Goal: Task Accomplishment & Management: Manage account settings

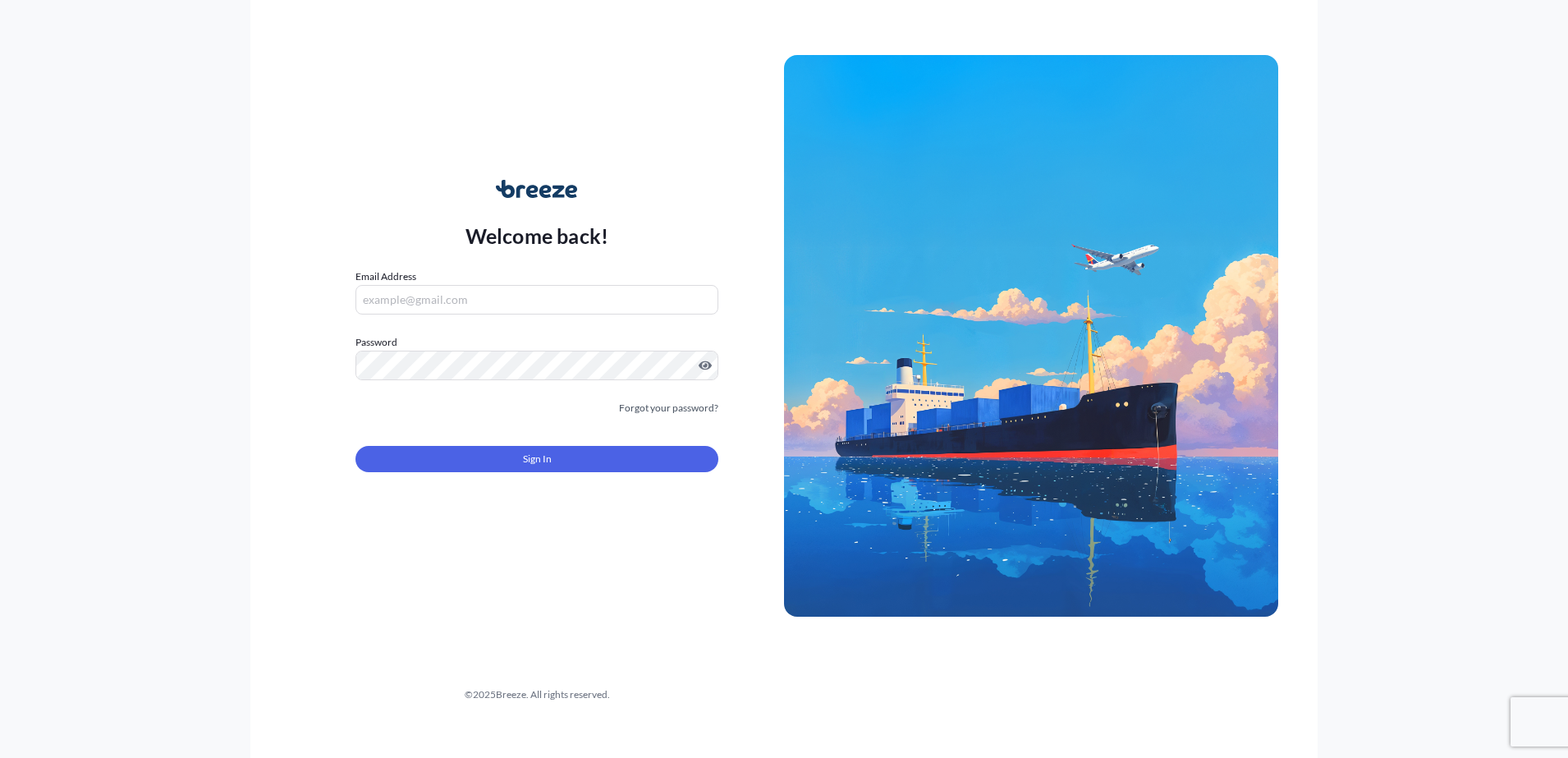
type input "[EMAIL_ADDRESS][DOMAIN_NAME]"
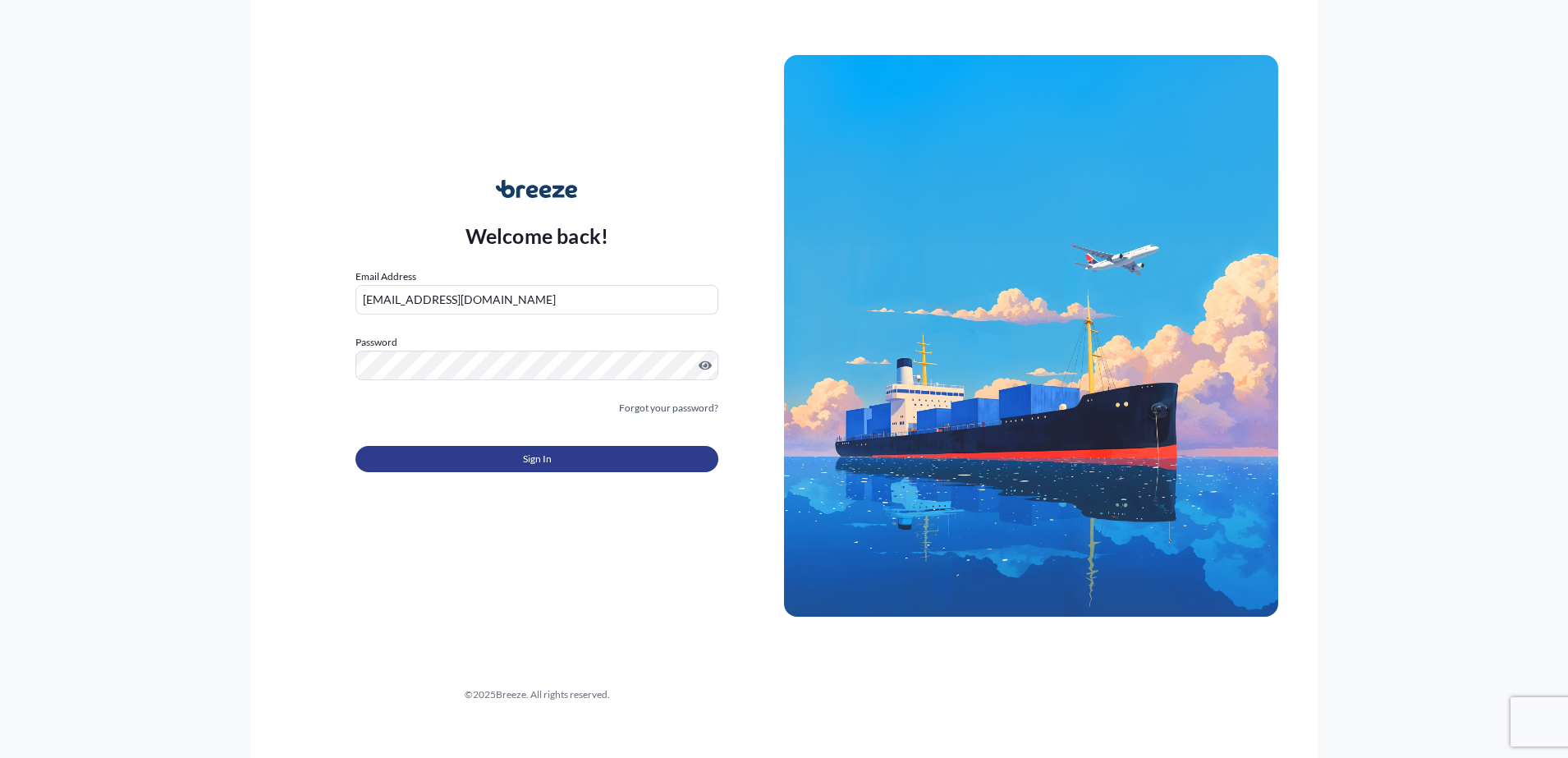
click at [521, 454] on button "Sign In" at bounding box center [537, 459] width 363 height 26
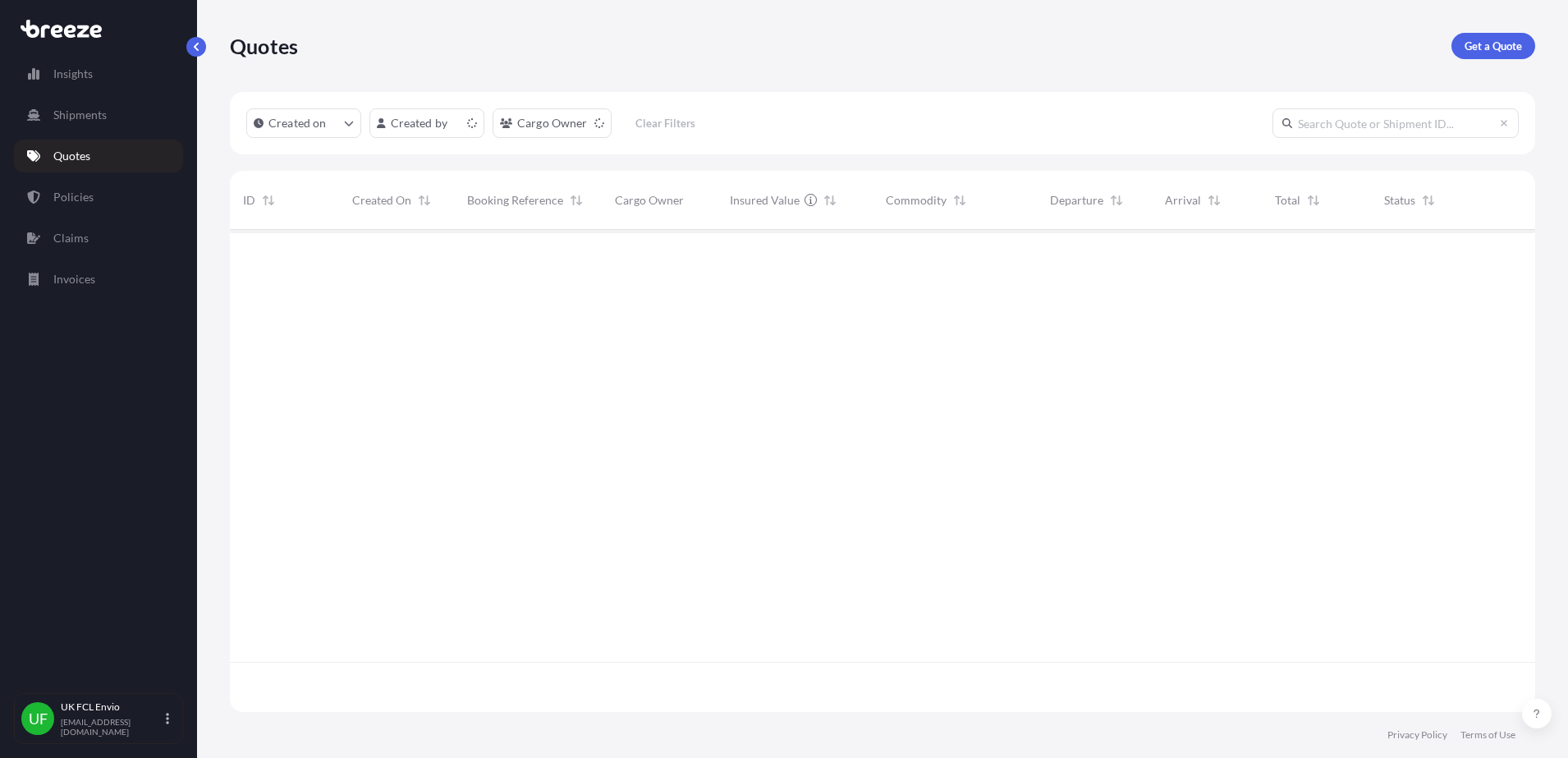
scroll to position [475, 1290]
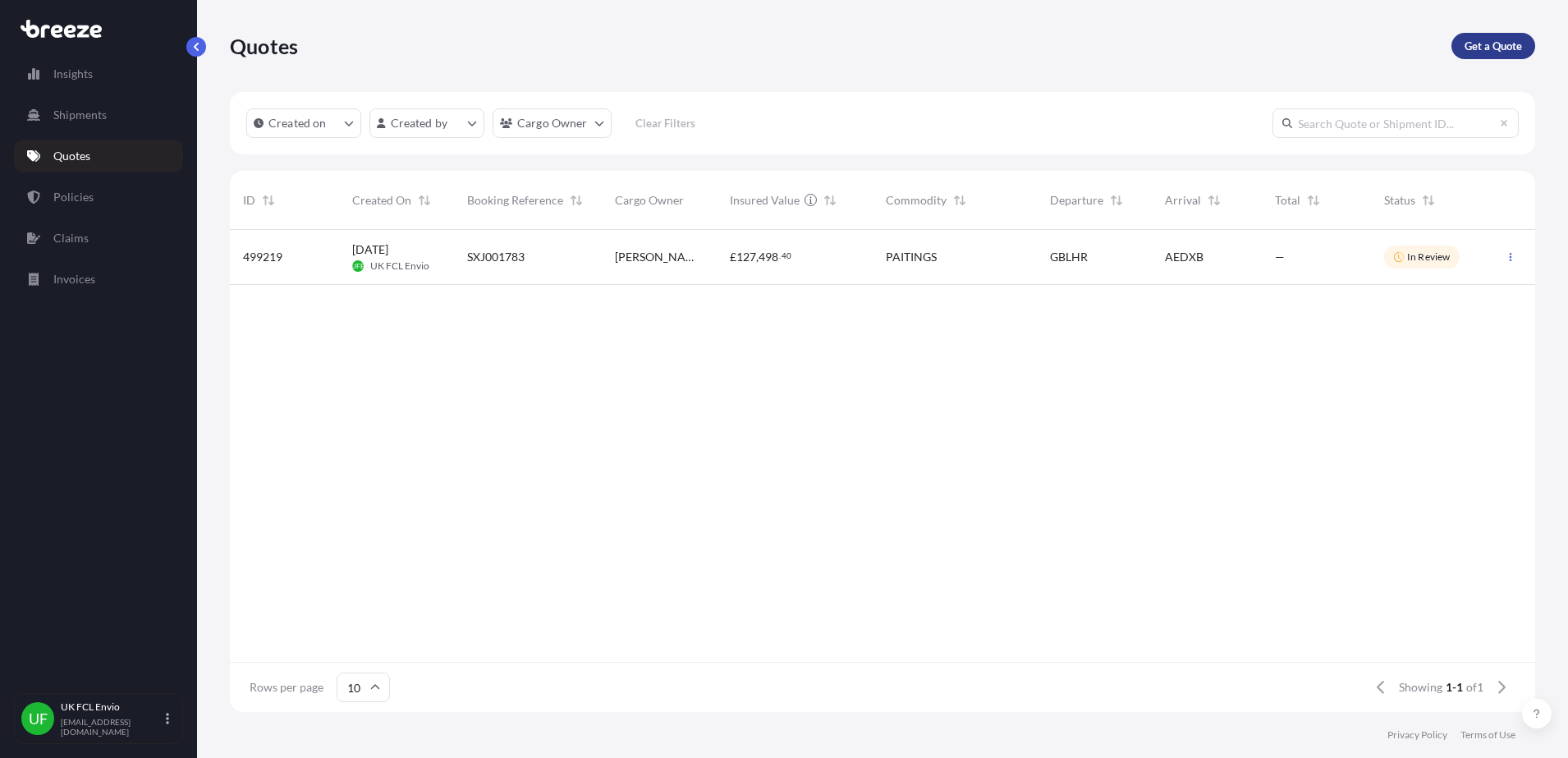
click at [1485, 47] on p "Get a Quote" at bounding box center [1493, 45] width 57 height 17
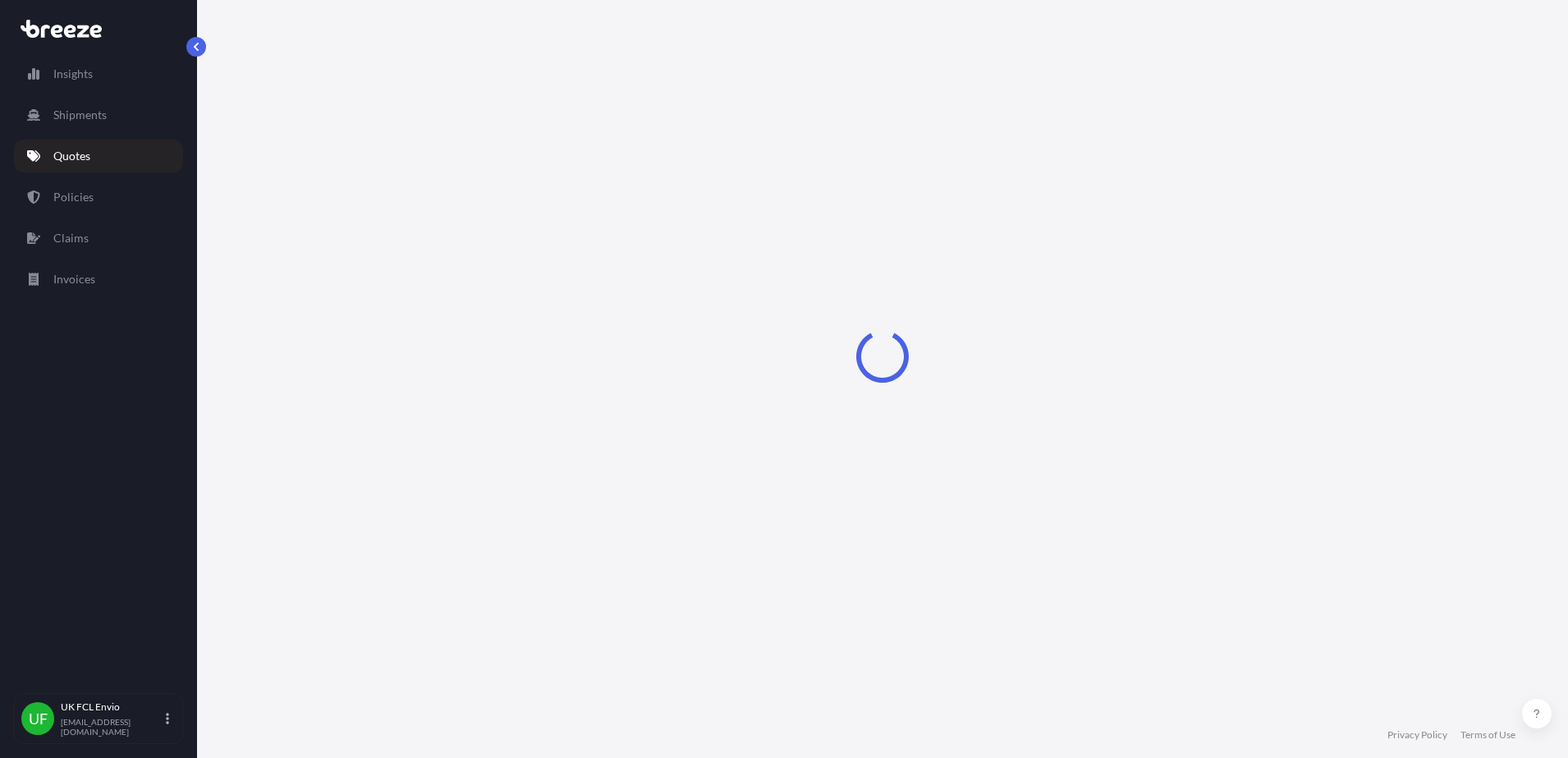
select select "Sea"
select select "1"
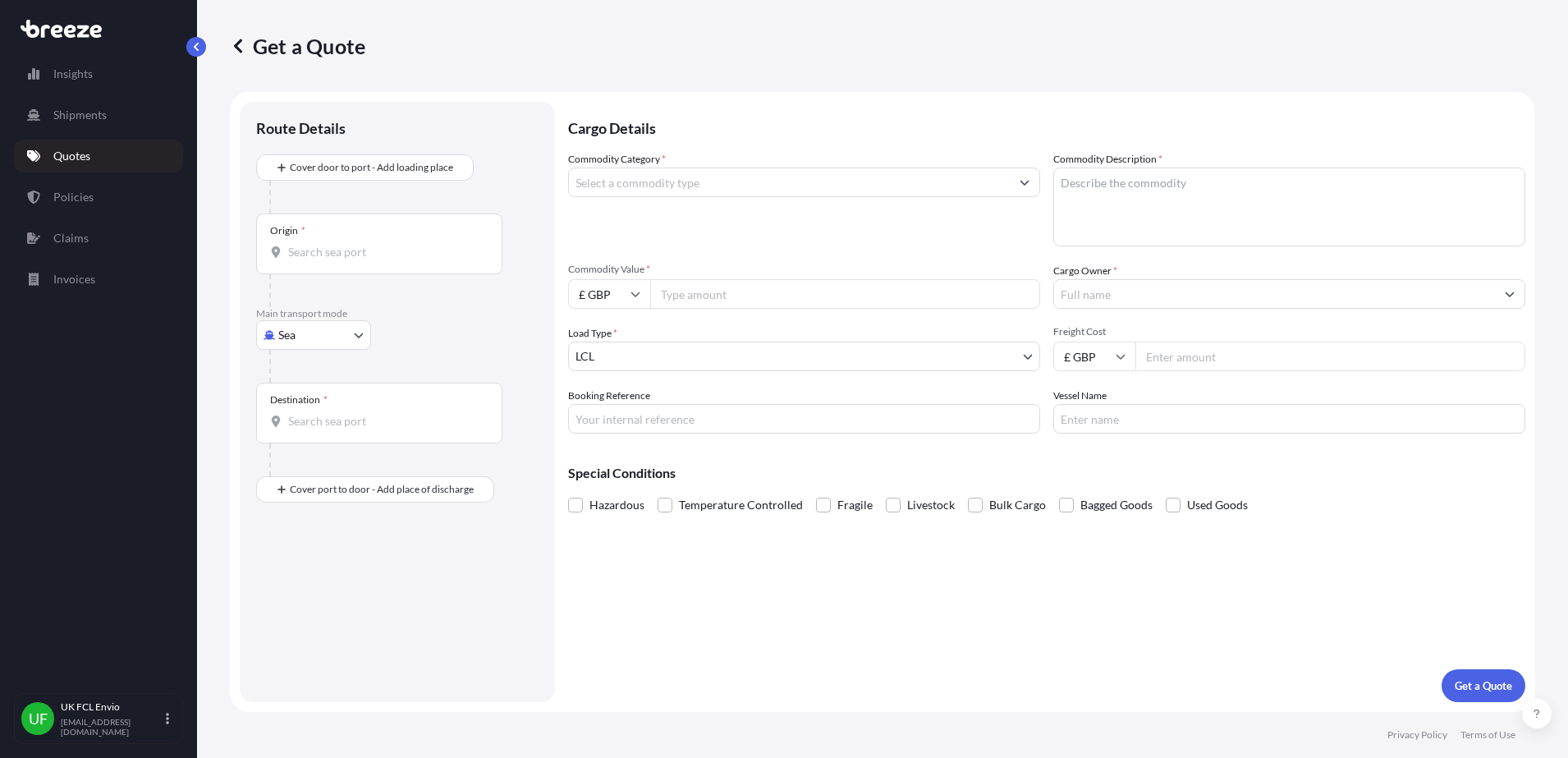
click at [653, 191] on input "Commodity Category *" at bounding box center [789, 183] width 440 height 30
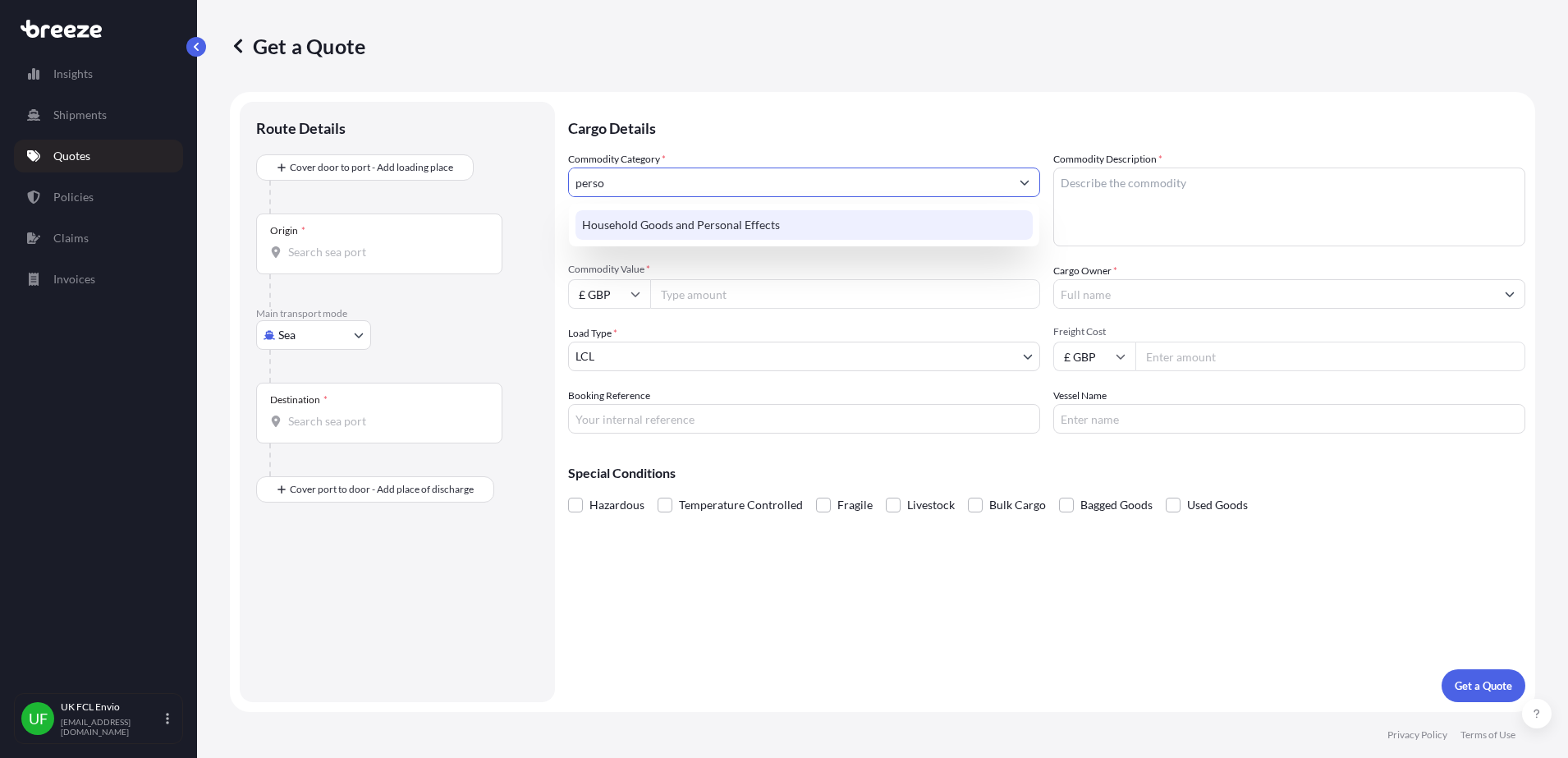
click at [729, 229] on div "Household Goods and Personal Effects" at bounding box center [804, 225] width 457 height 30
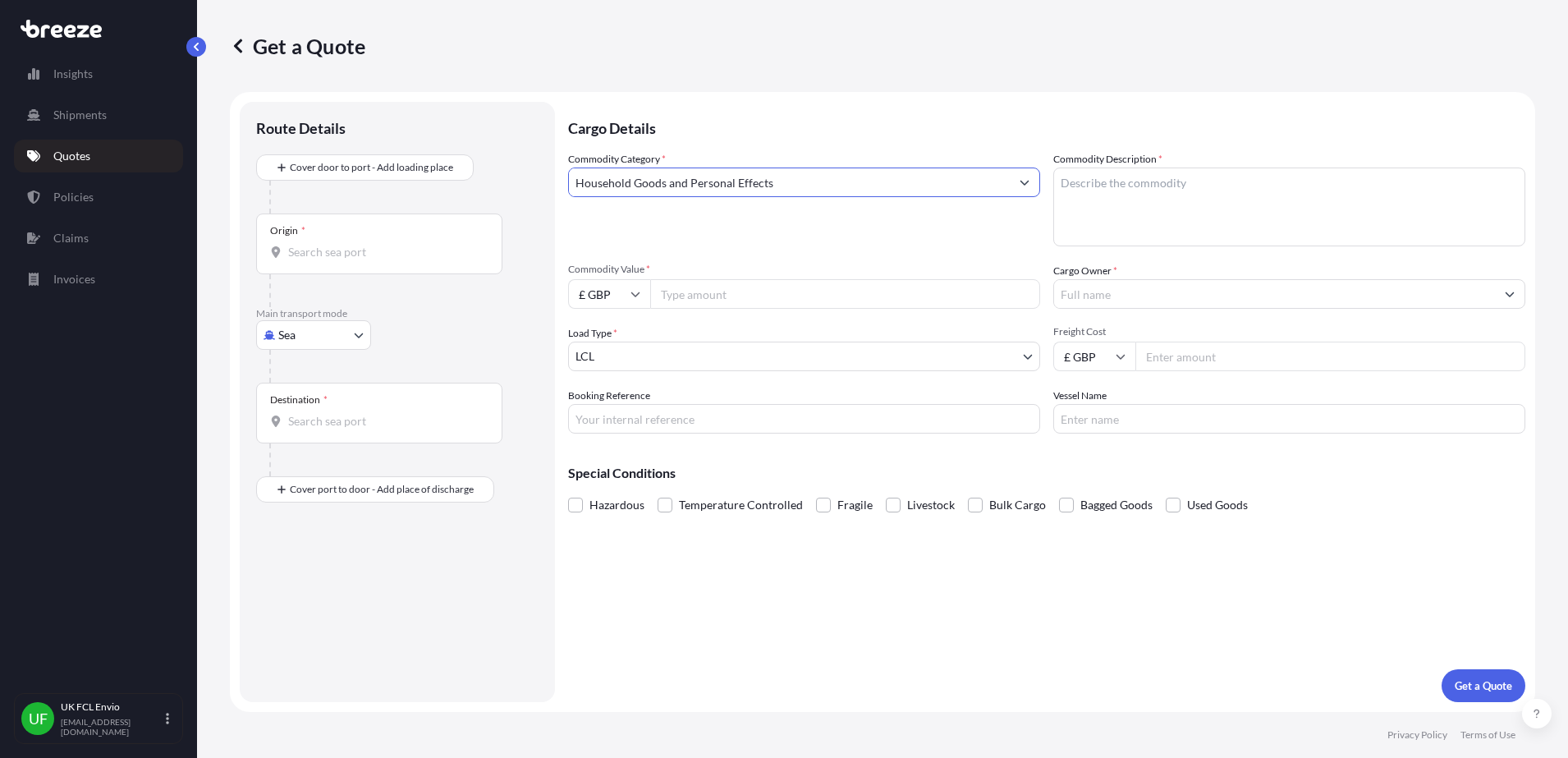
type input "Household Goods and Personal Effects"
click at [1147, 231] on textarea "Commodity Description *" at bounding box center [1288, 207] width 472 height 79
type textarea "Various household goods"
click at [779, 299] on input "Commodity Value *" at bounding box center [844, 294] width 390 height 30
type input "30400"
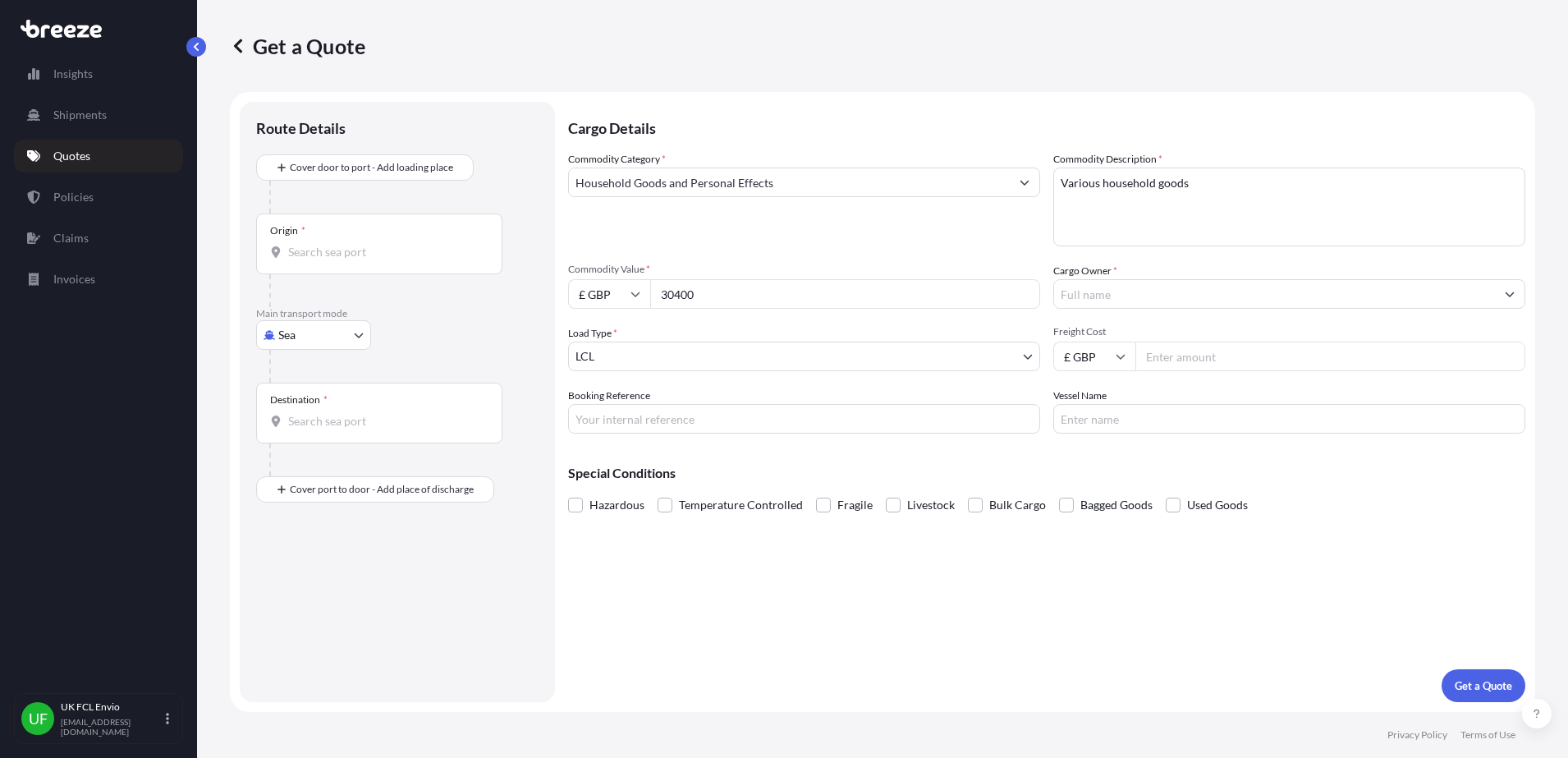
click at [1156, 280] on input "Cargo Owner *" at bounding box center [1274, 294] width 440 height 30
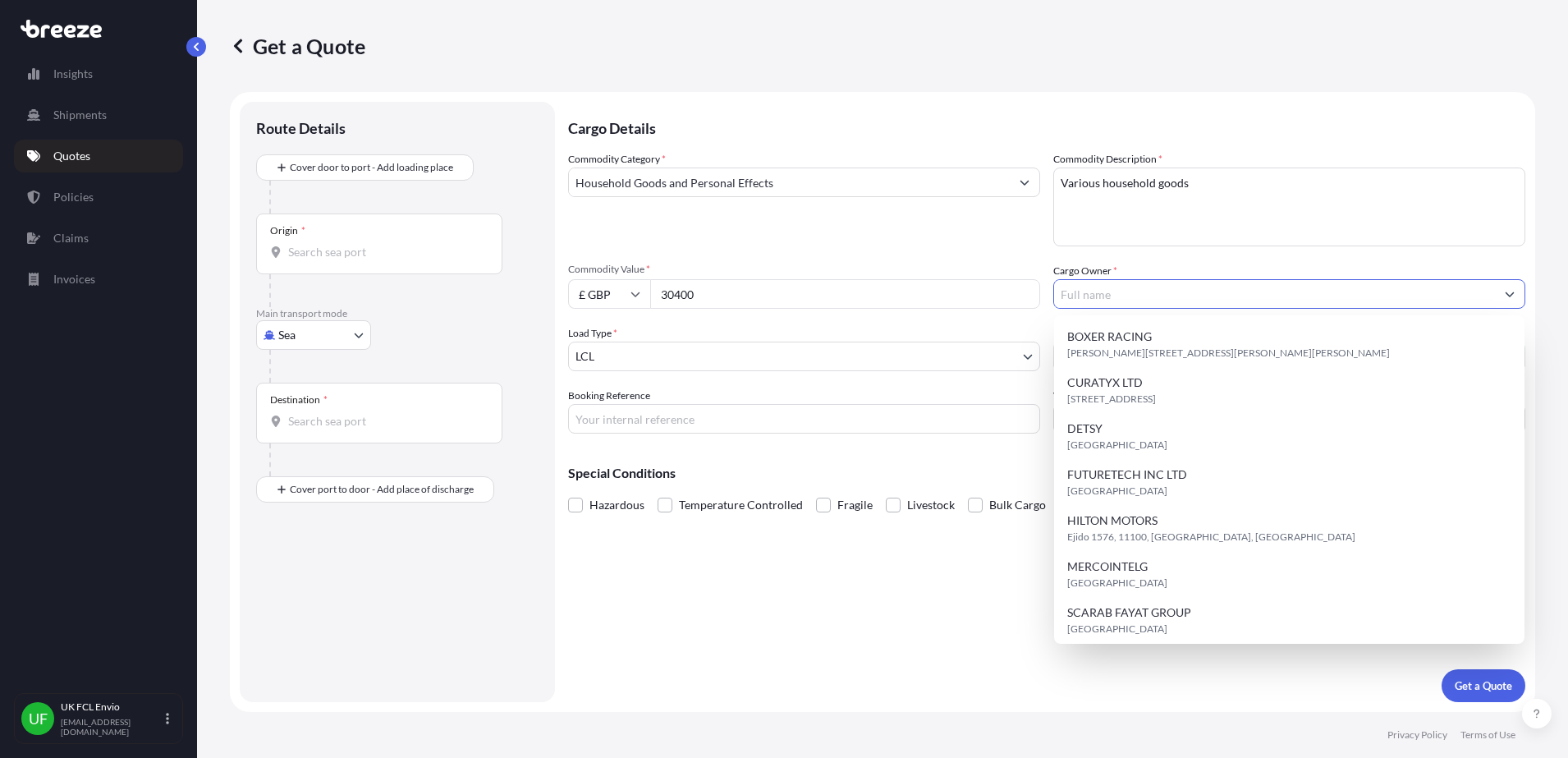
click at [1162, 289] on input "Cargo Owner *" at bounding box center [1274, 294] width 440 height 30
paste input "SERVIENVIOS UK LIMITED"
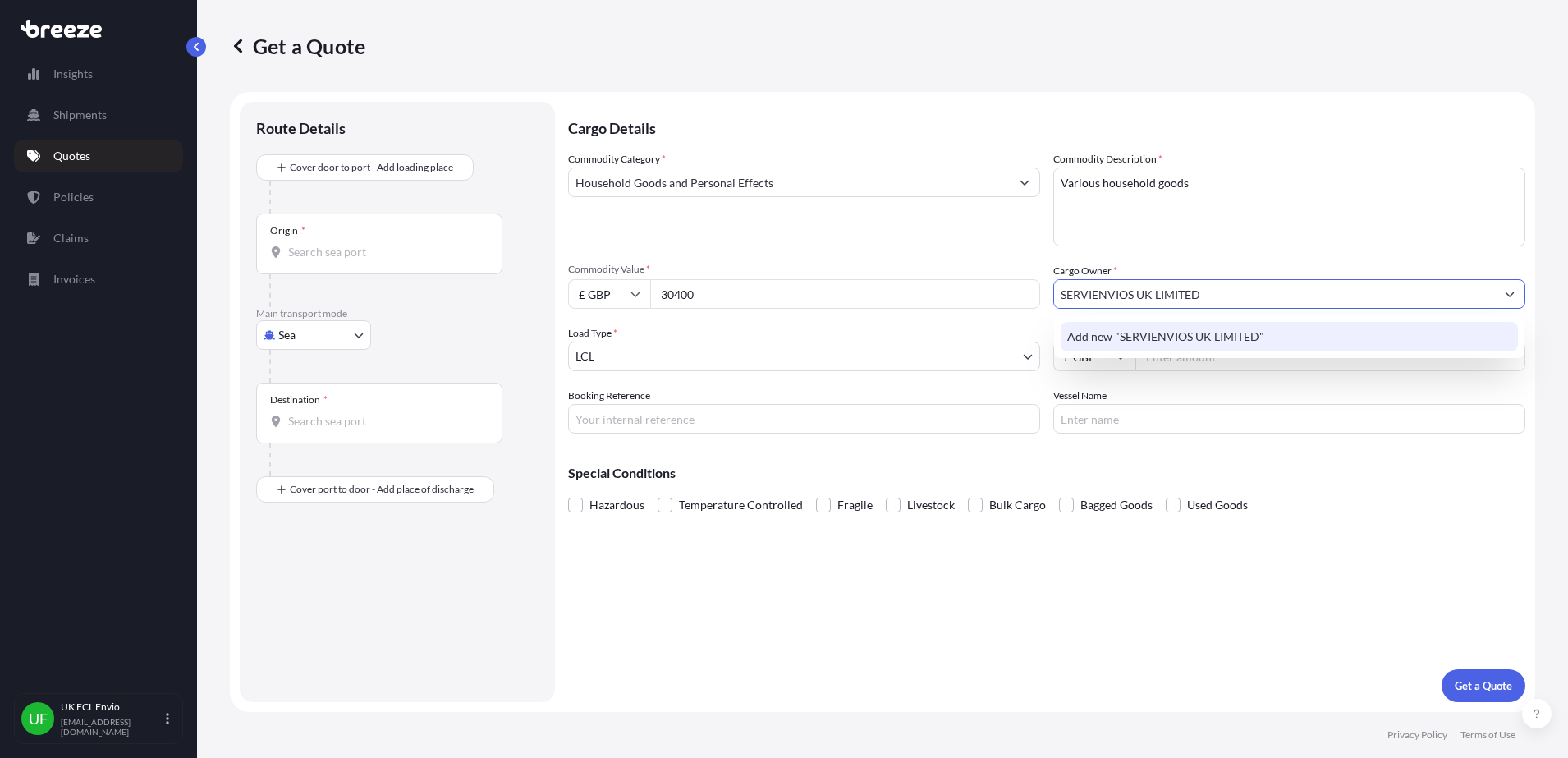
click at [1148, 337] on span "Add new "SERVIENVIOS UK LIMITED"" at bounding box center [1165, 336] width 197 height 17
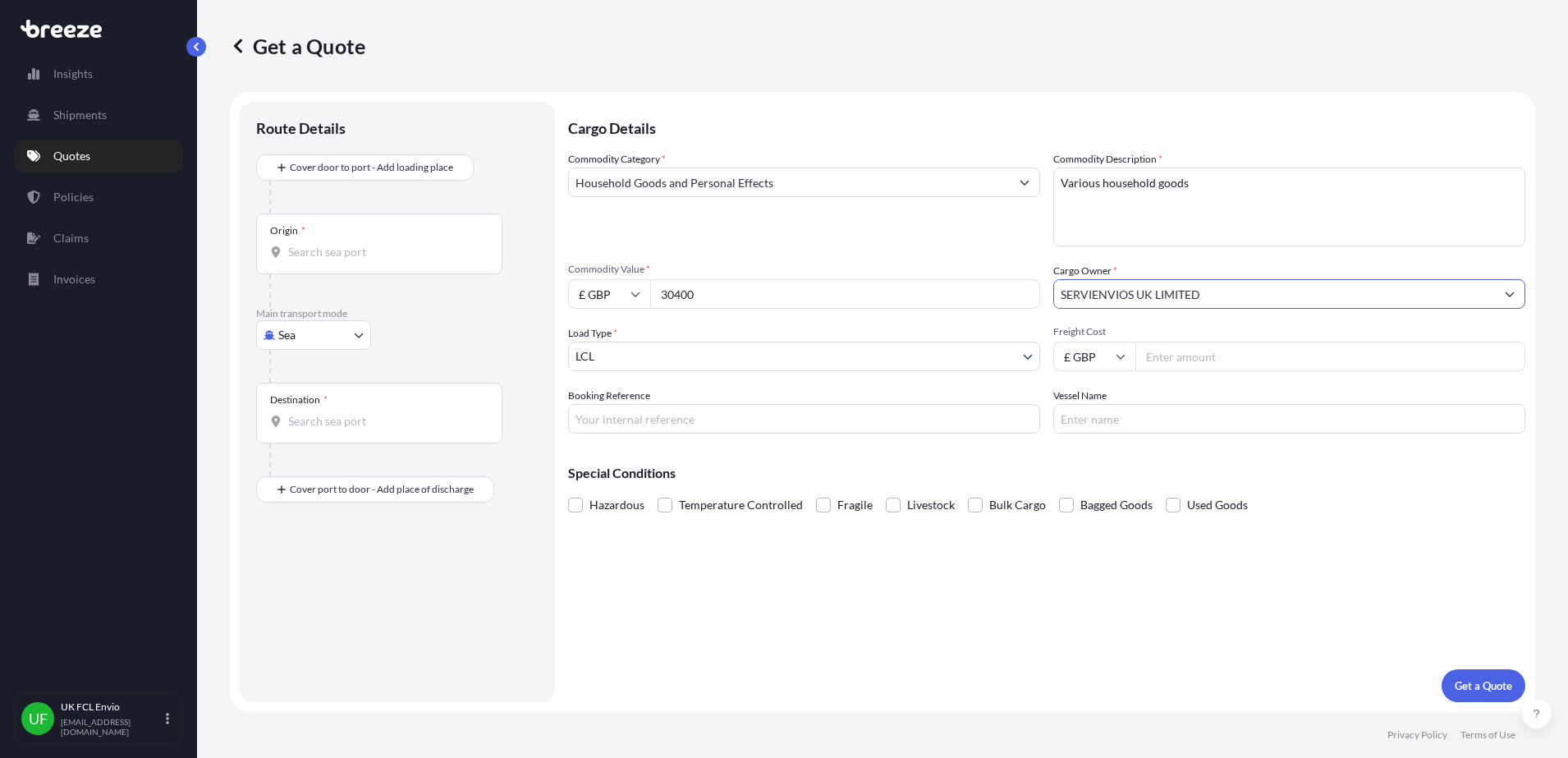
type input "SERVIENVIOS UK LIMITED"
click at [744, 346] on body "8 options available. 0 options available. 1 option available. Insights Shipment…" at bounding box center [784, 379] width 1568 height 758
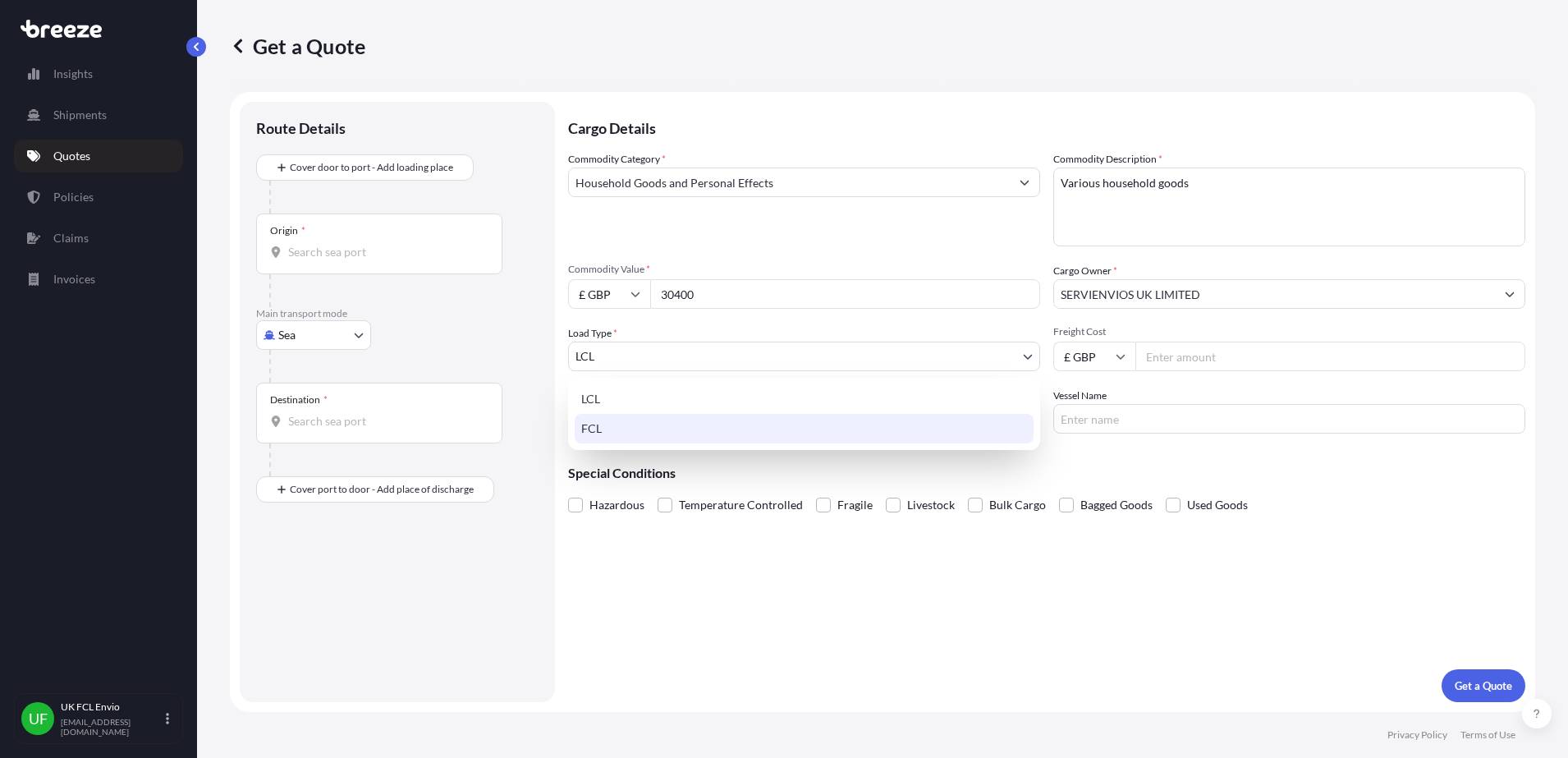
click at [635, 426] on div "FCL" at bounding box center [804, 429] width 459 height 30
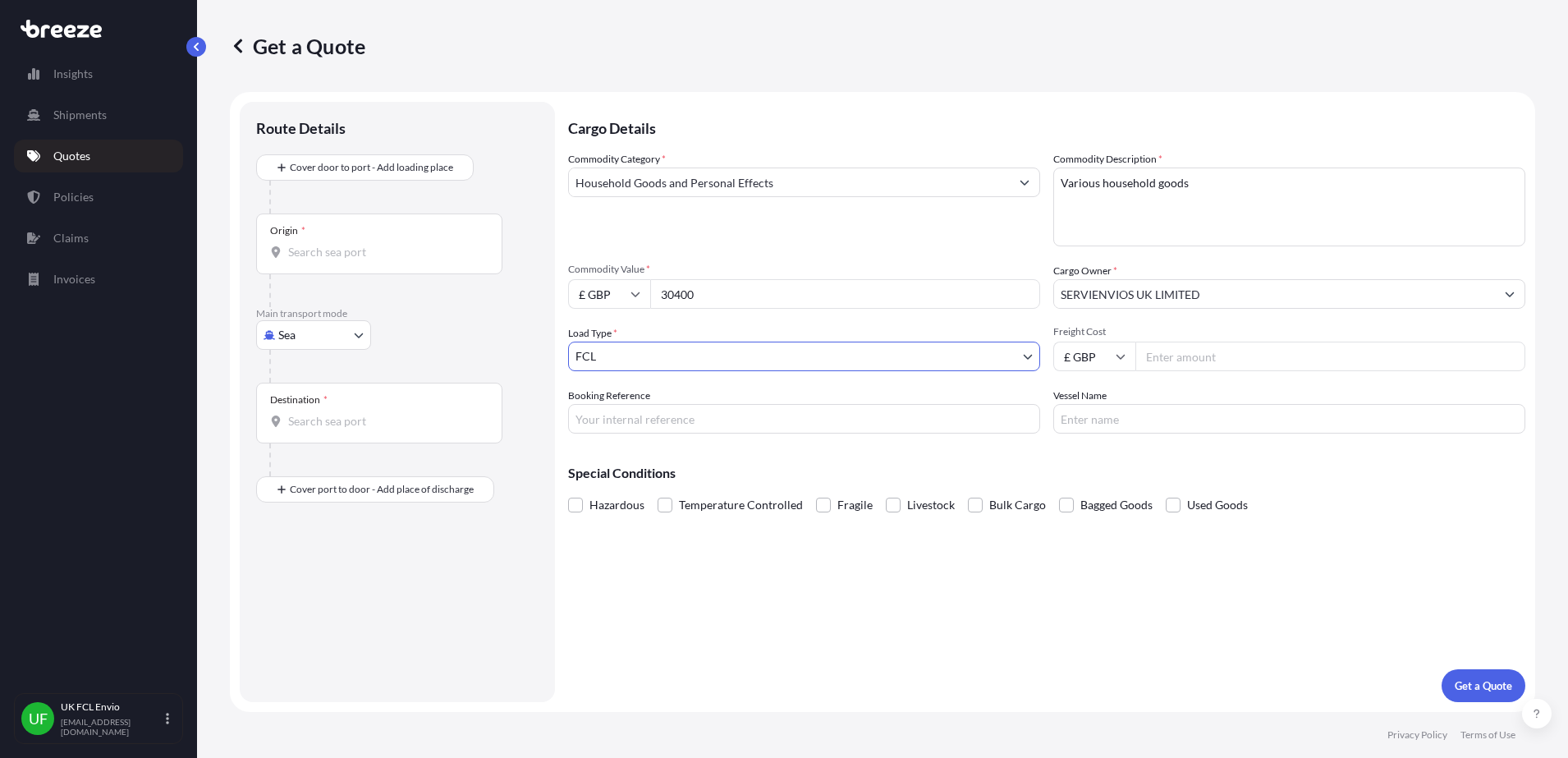
click at [795, 357] on body "8 options available. 0 options available. 1 option available. Insights Shipment…" at bounding box center [784, 379] width 1568 height 758
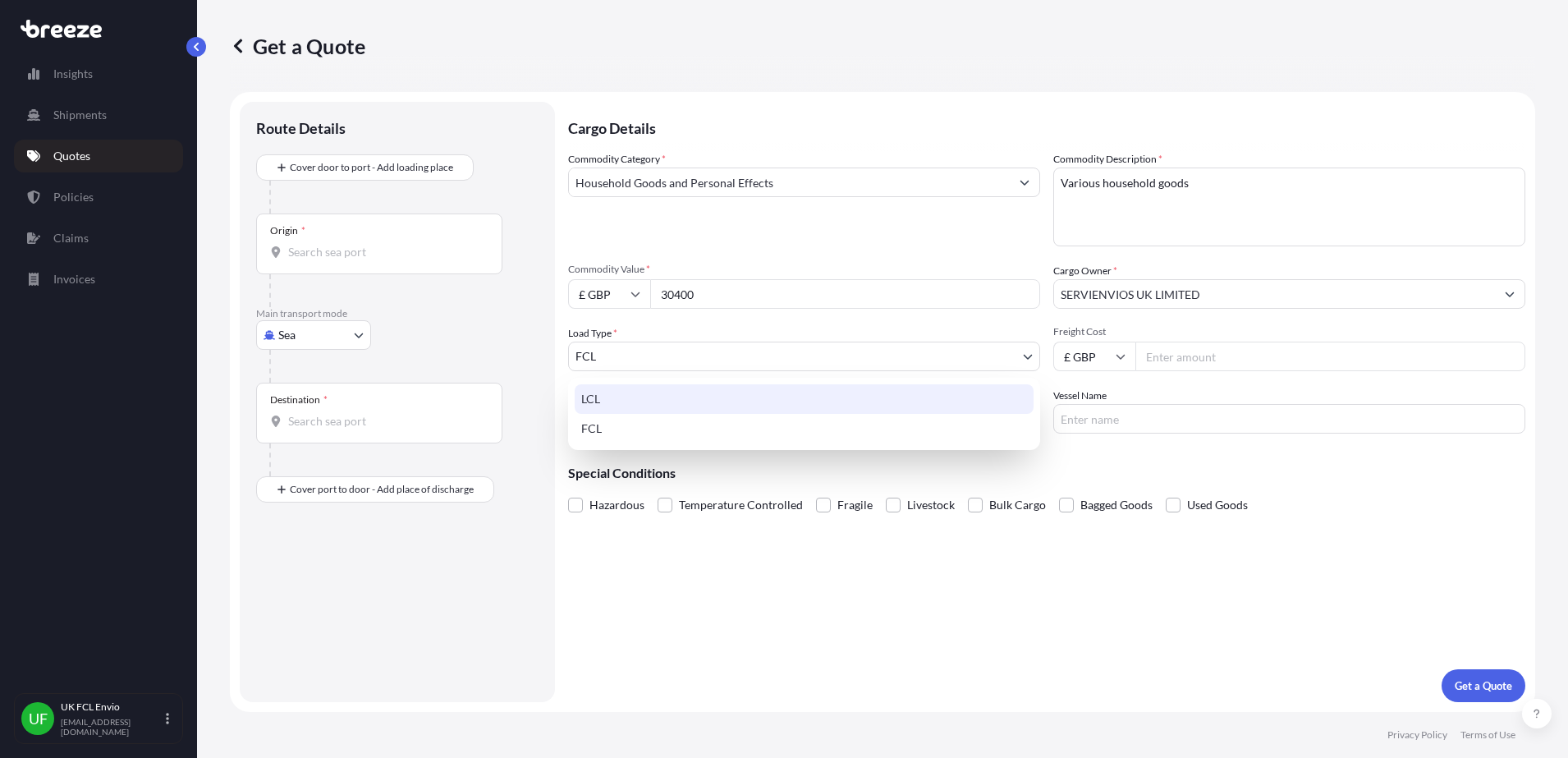
click at [604, 408] on div "LCL" at bounding box center [804, 399] width 459 height 30
select select "1"
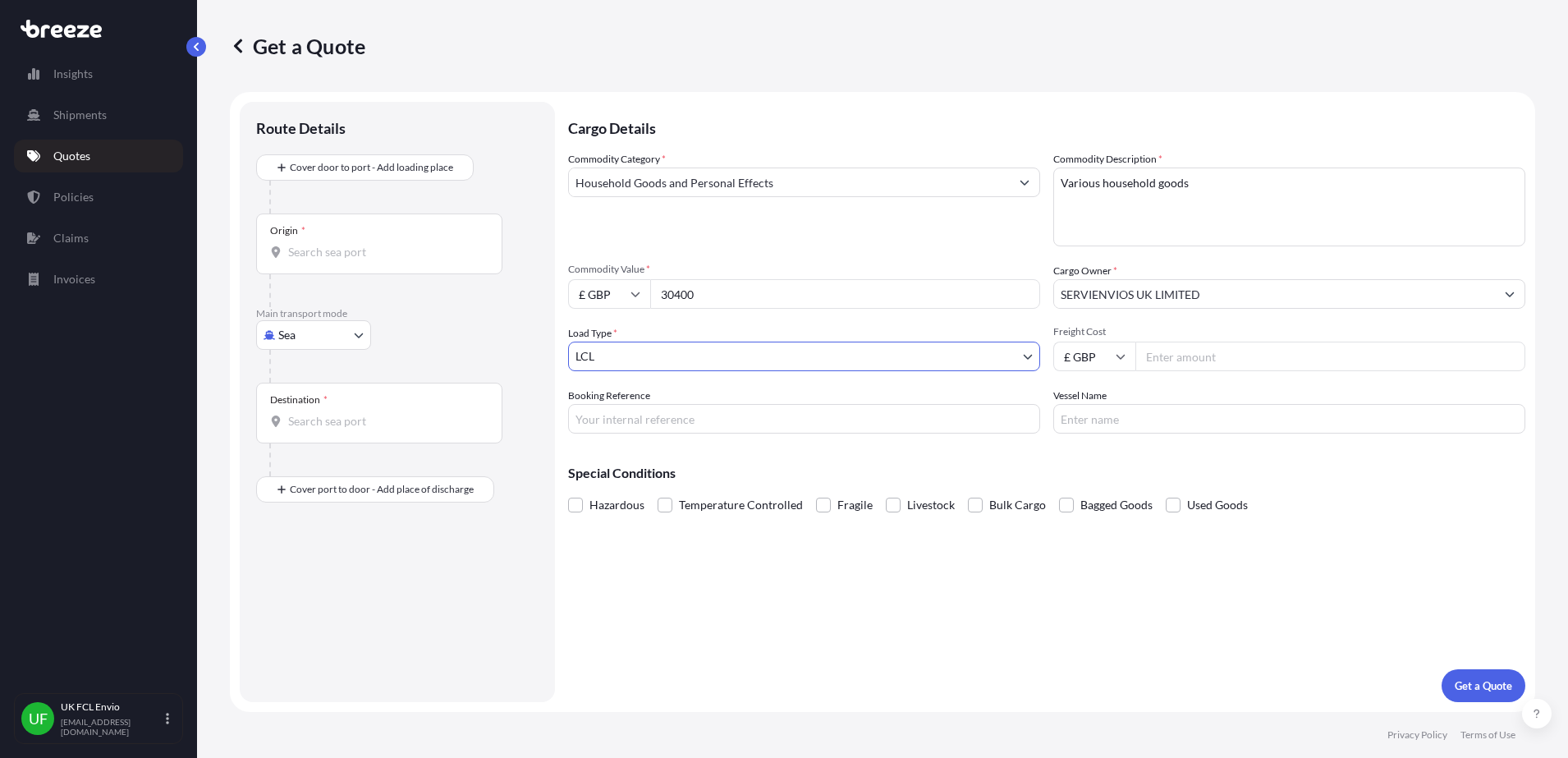
click at [288, 331] on body "1 option available. Insights Shipments Quotes Policies Claims Invoices UF UK FC…" at bounding box center [784, 379] width 1568 height 758
click at [291, 412] on span "Air" at bounding box center [295, 407] width 17 height 17
select select "Air"
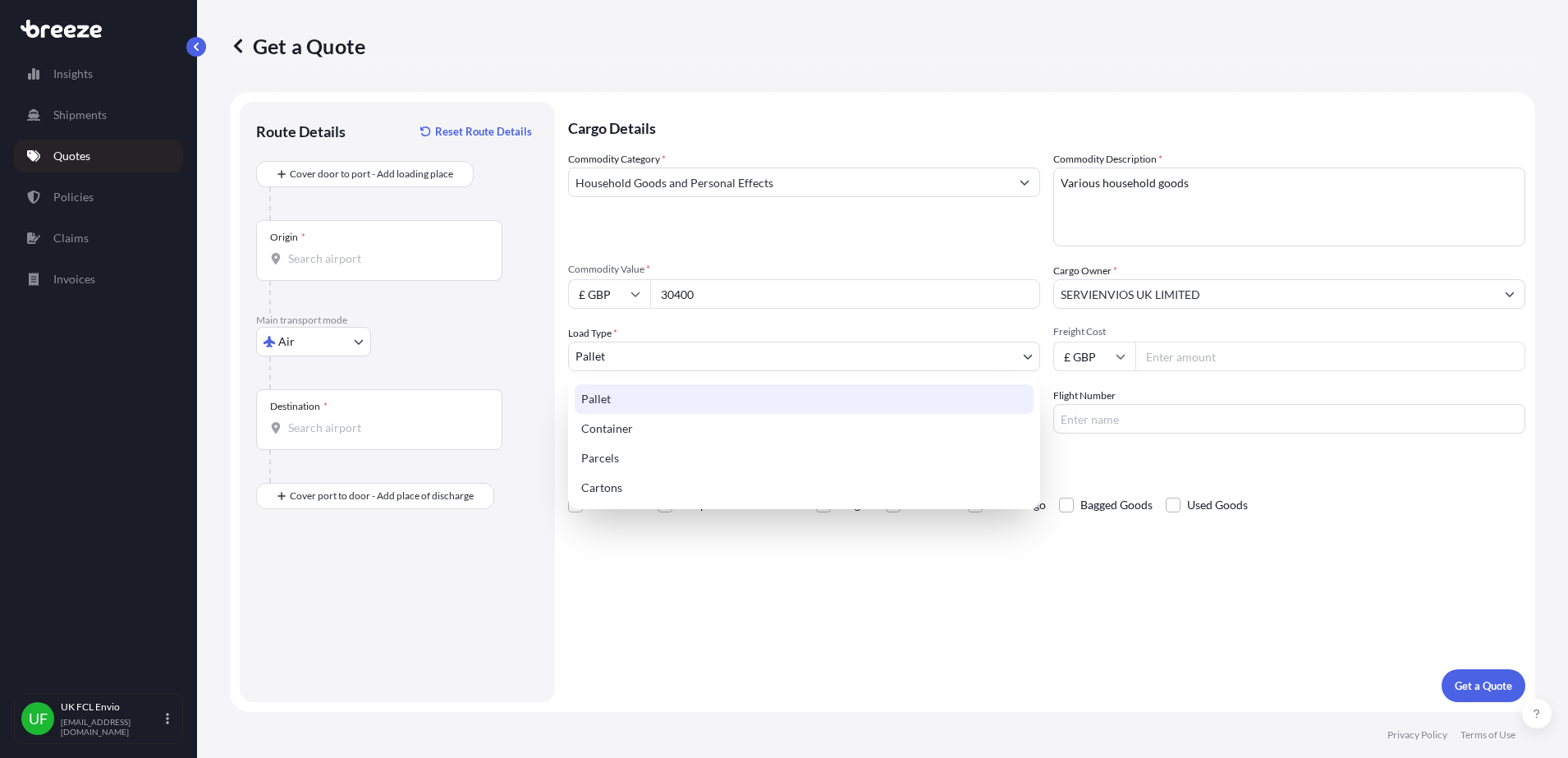
click at [622, 349] on body "Insights Shipments Quotes Policies Claims Invoices UF UK FCL Envio [EMAIL_ADDRE…" at bounding box center [784, 379] width 1568 height 758
click at [622, 398] on div "Pallet" at bounding box center [804, 399] width 459 height 30
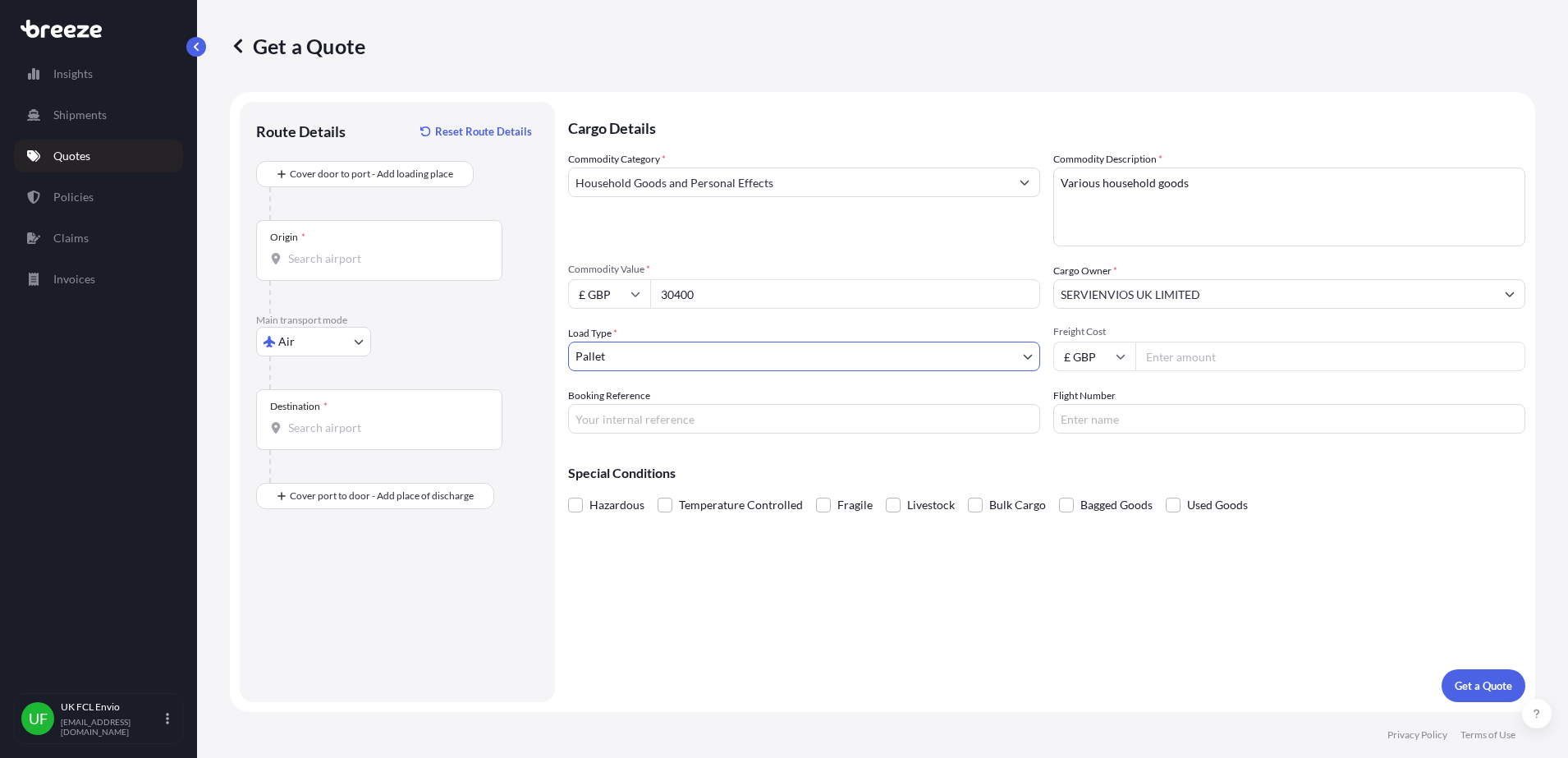
click at [1179, 353] on input "Freight Cost" at bounding box center [1330, 356] width 390 height 30
click at [1202, 363] on input "Freight Cost" at bounding box center [1330, 356] width 390 height 30
type input "2544"
type input "s"
type input "SXJ001783"
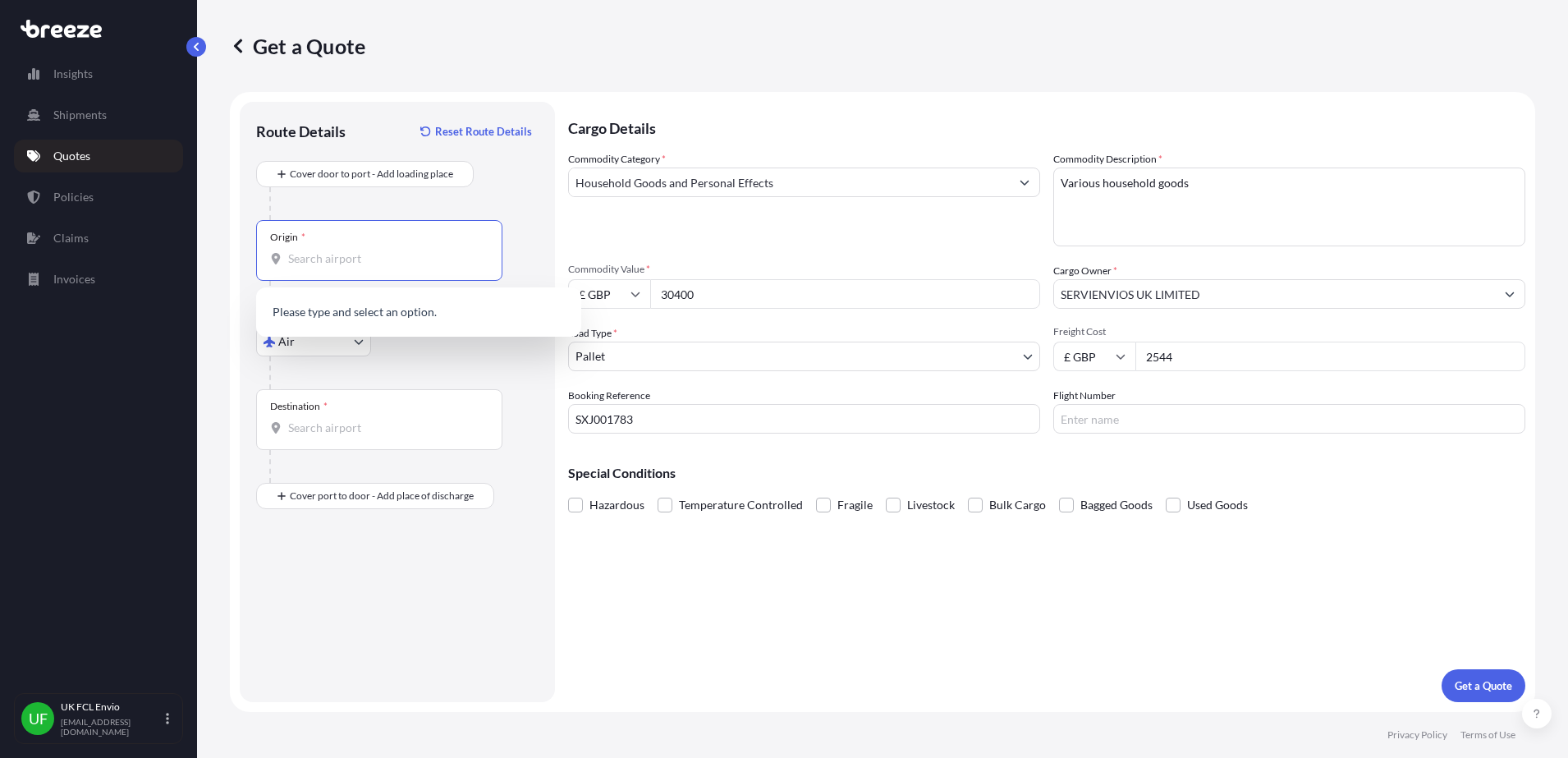
click at [314, 262] on input "Origin *" at bounding box center [385, 258] width 194 height 17
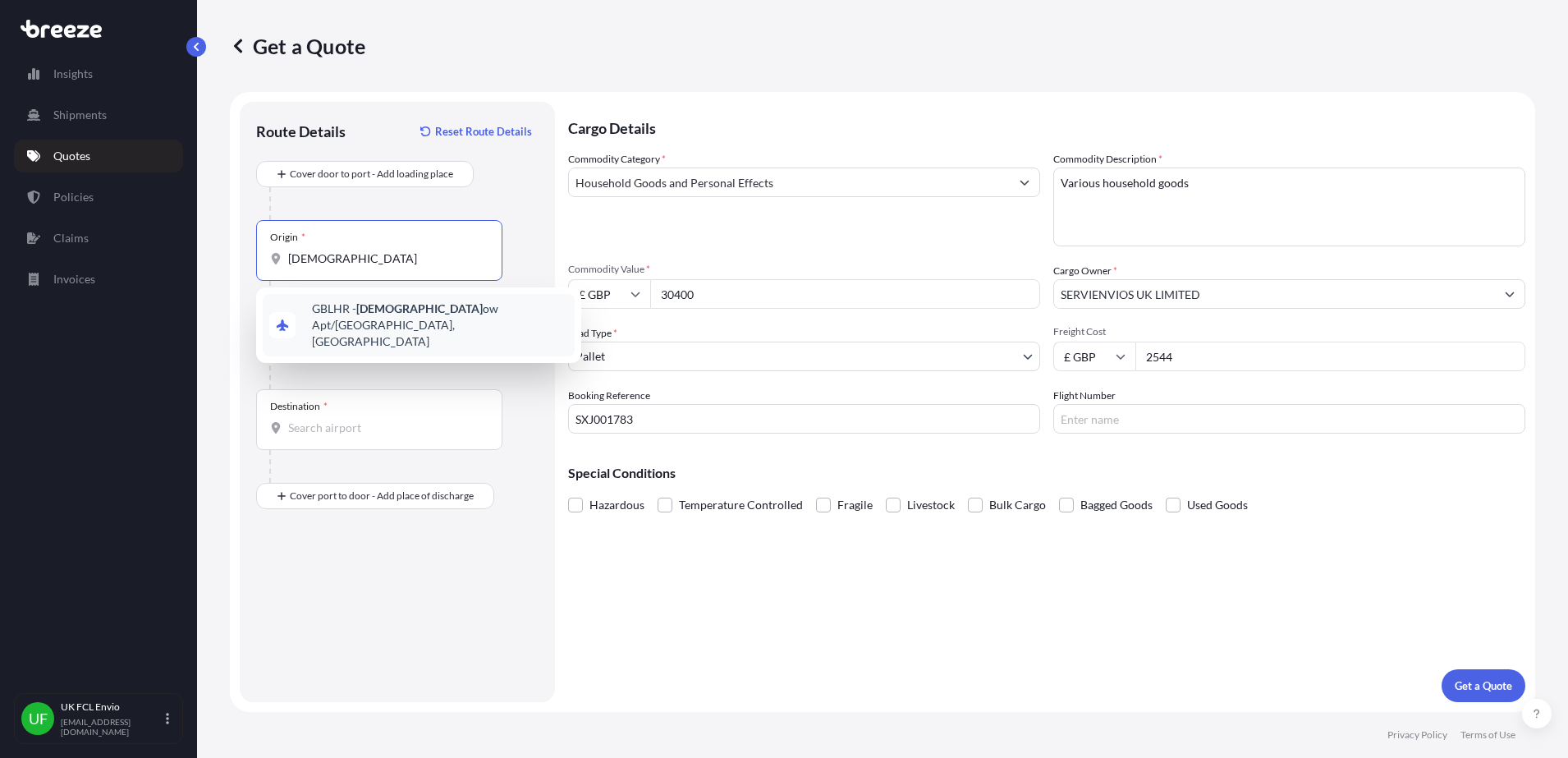
click at [321, 316] on span "GBLHR - Heathr ow Apt/[GEOGRAPHIC_DATA], [GEOGRAPHIC_DATA]" at bounding box center [440, 325] width 256 height 50
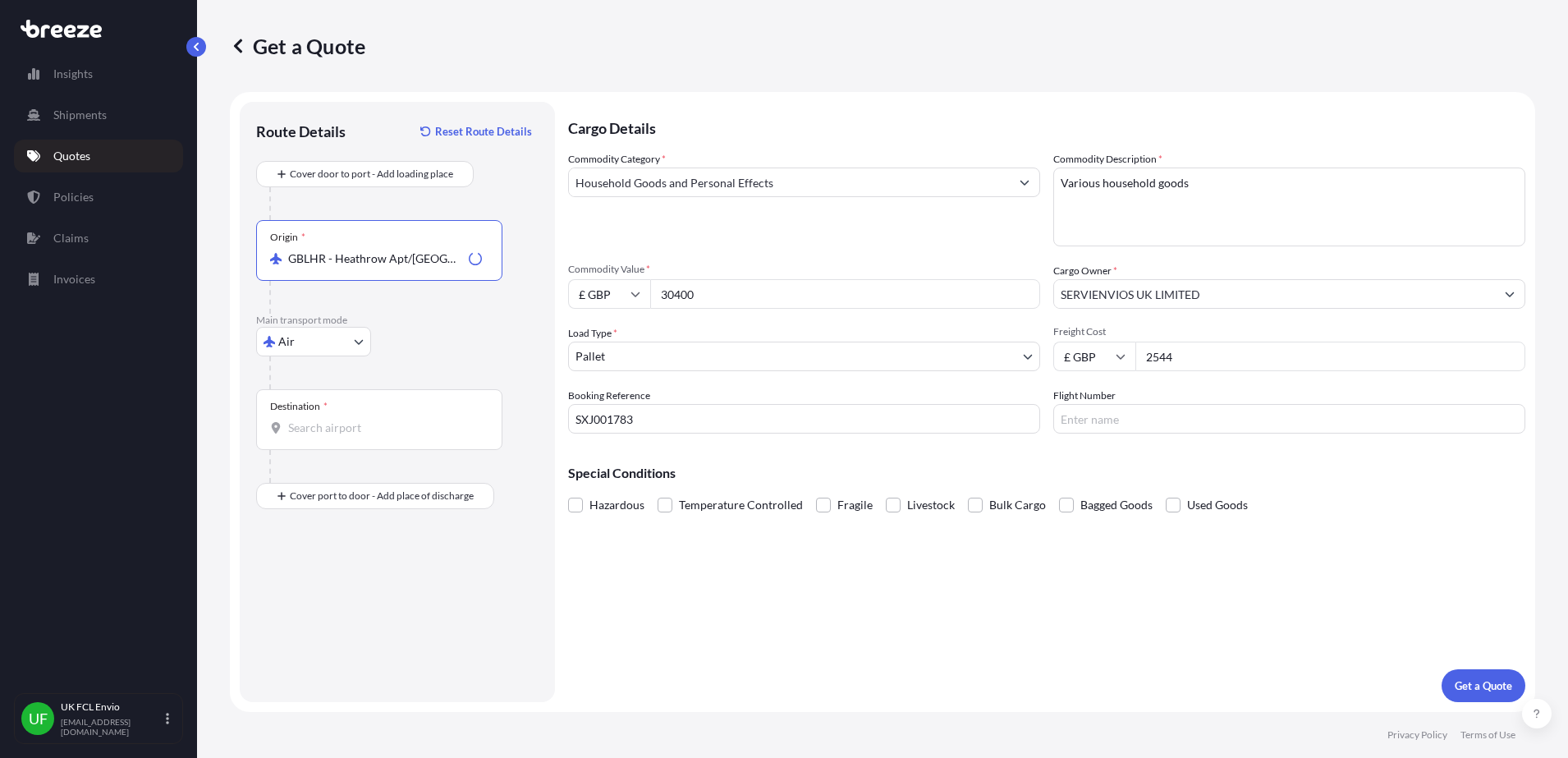
type input "GBLHR - Heathrow Apt/[GEOGRAPHIC_DATA], [GEOGRAPHIC_DATA]"
click at [326, 428] on input "Destination *" at bounding box center [385, 428] width 194 height 17
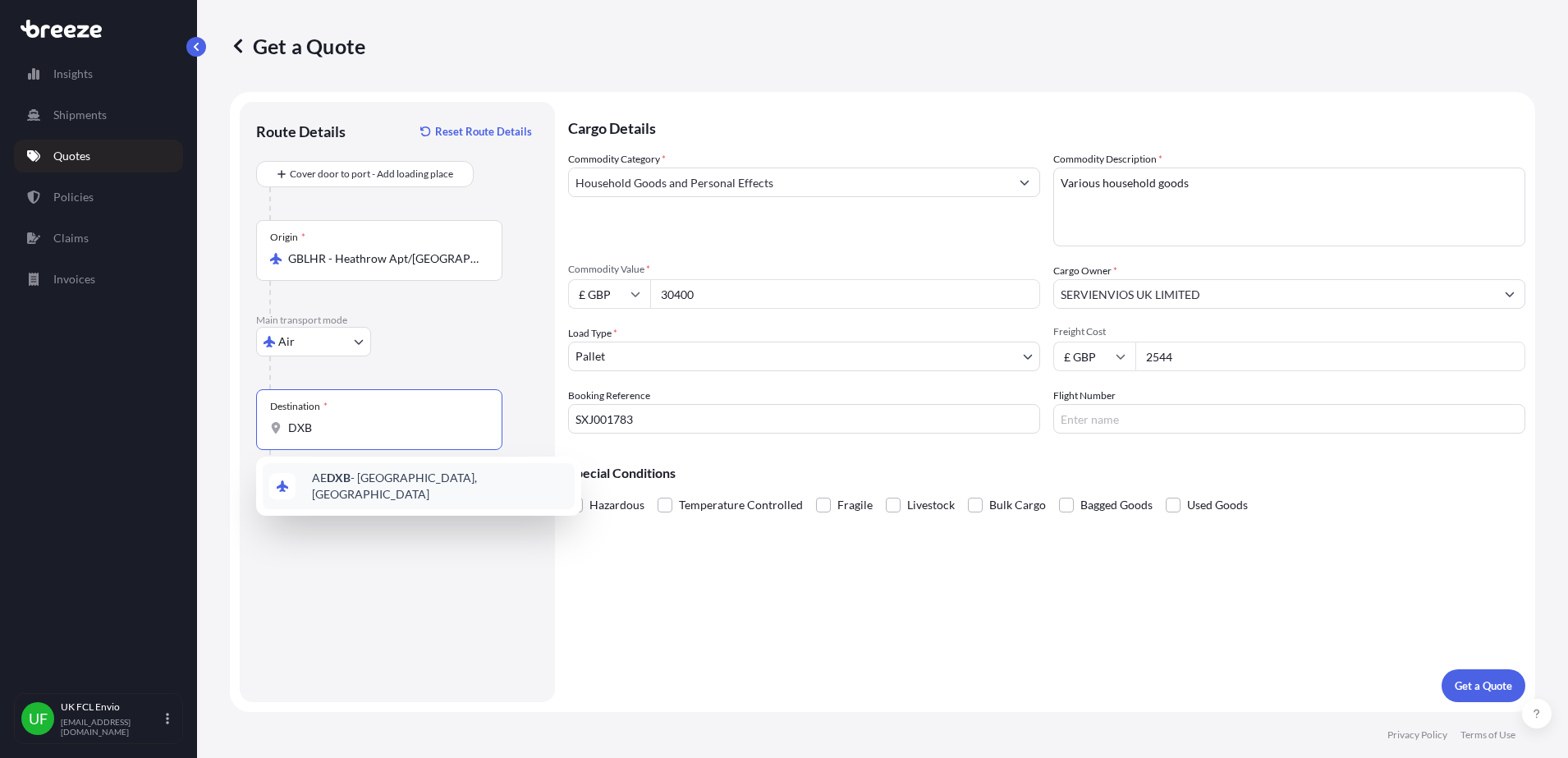
click at [352, 475] on span "AE DXB - [GEOGRAPHIC_DATA], [GEOGRAPHIC_DATA]" at bounding box center [440, 487] width 256 height 33
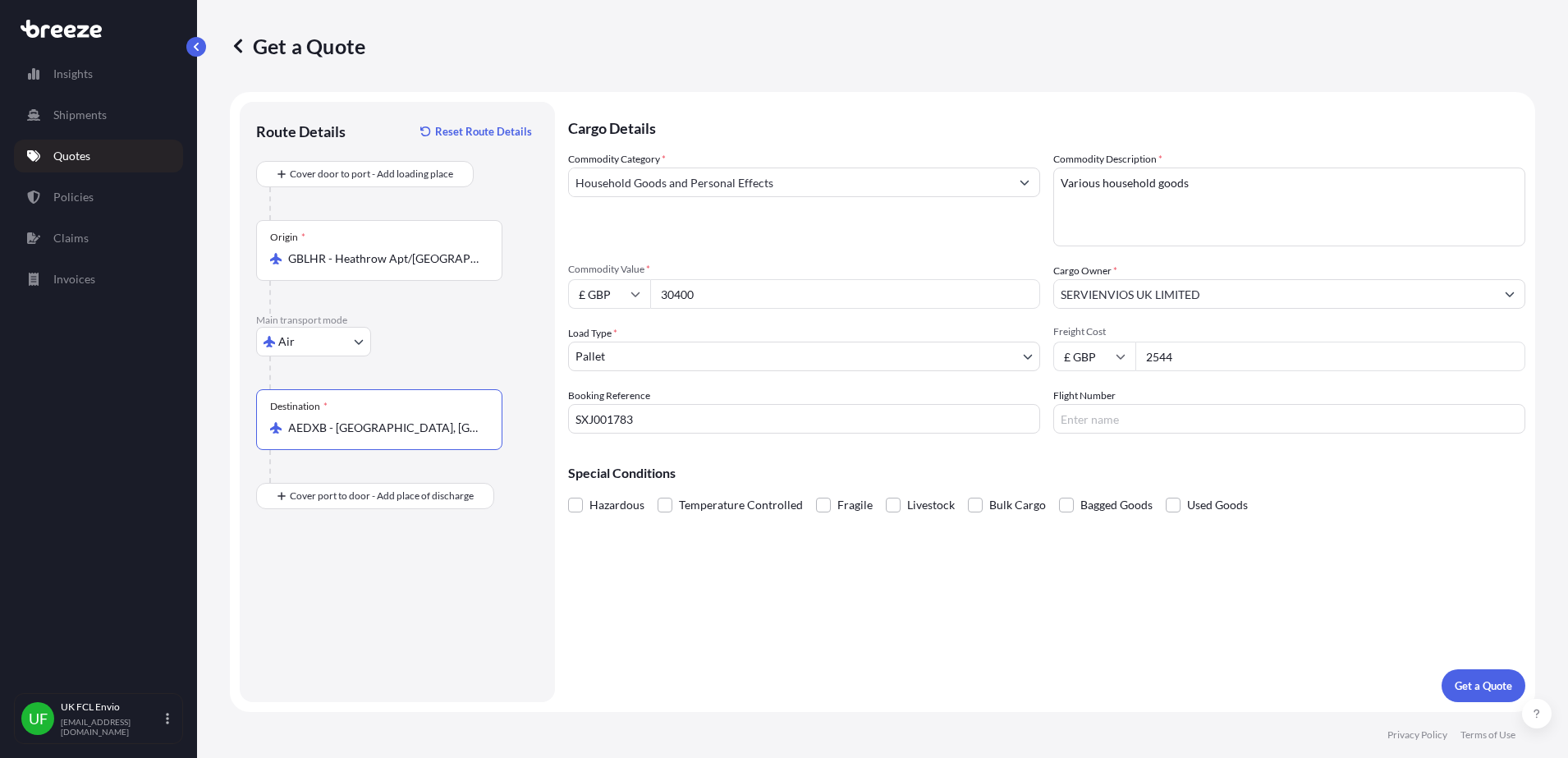
type input "AEDXB - [GEOGRAPHIC_DATA], [GEOGRAPHIC_DATA]"
click at [1093, 410] on input "Flight Number" at bounding box center [1288, 419] width 472 height 30
click at [1221, 416] on input "Flight Number" at bounding box center [1288, 419] width 472 height 30
paste input "7L6568, 7L322 & 7L422"
type input "7L6568, 7L322 & 7L422"
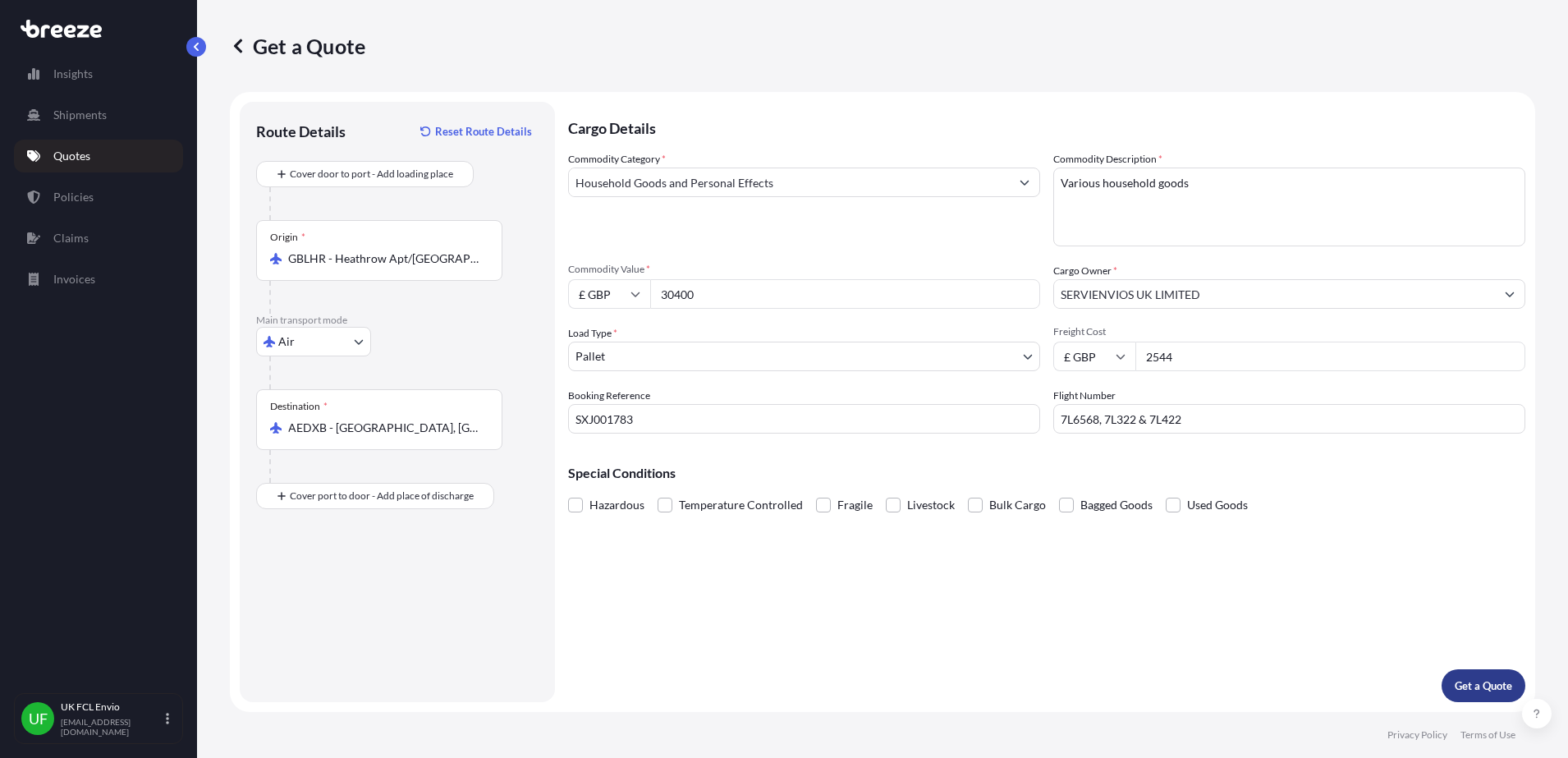
click at [1484, 682] on p "Get a Quote" at bounding box center [1484, 686] width 57 height 17
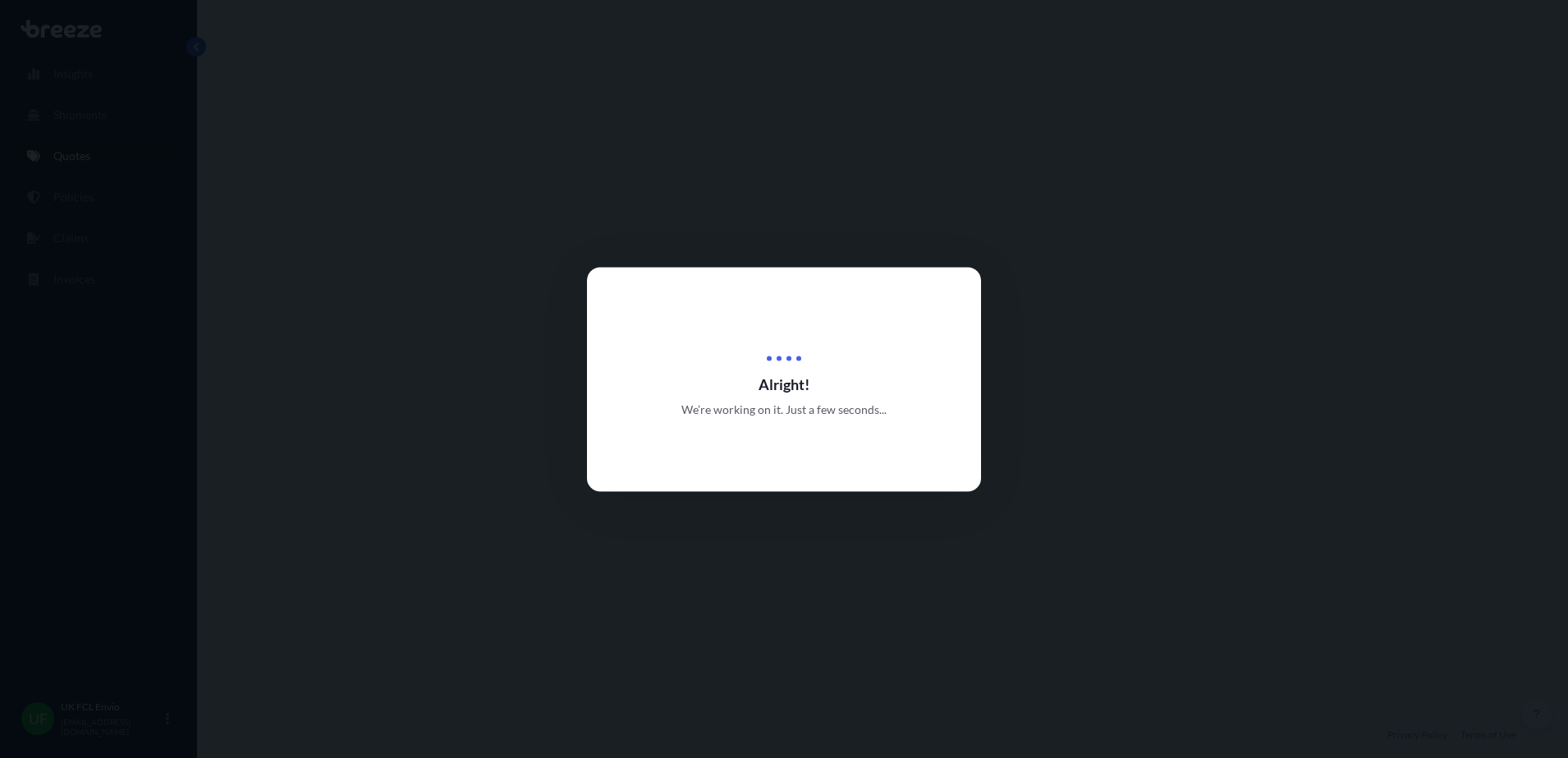
select select "Air"
select select "1"
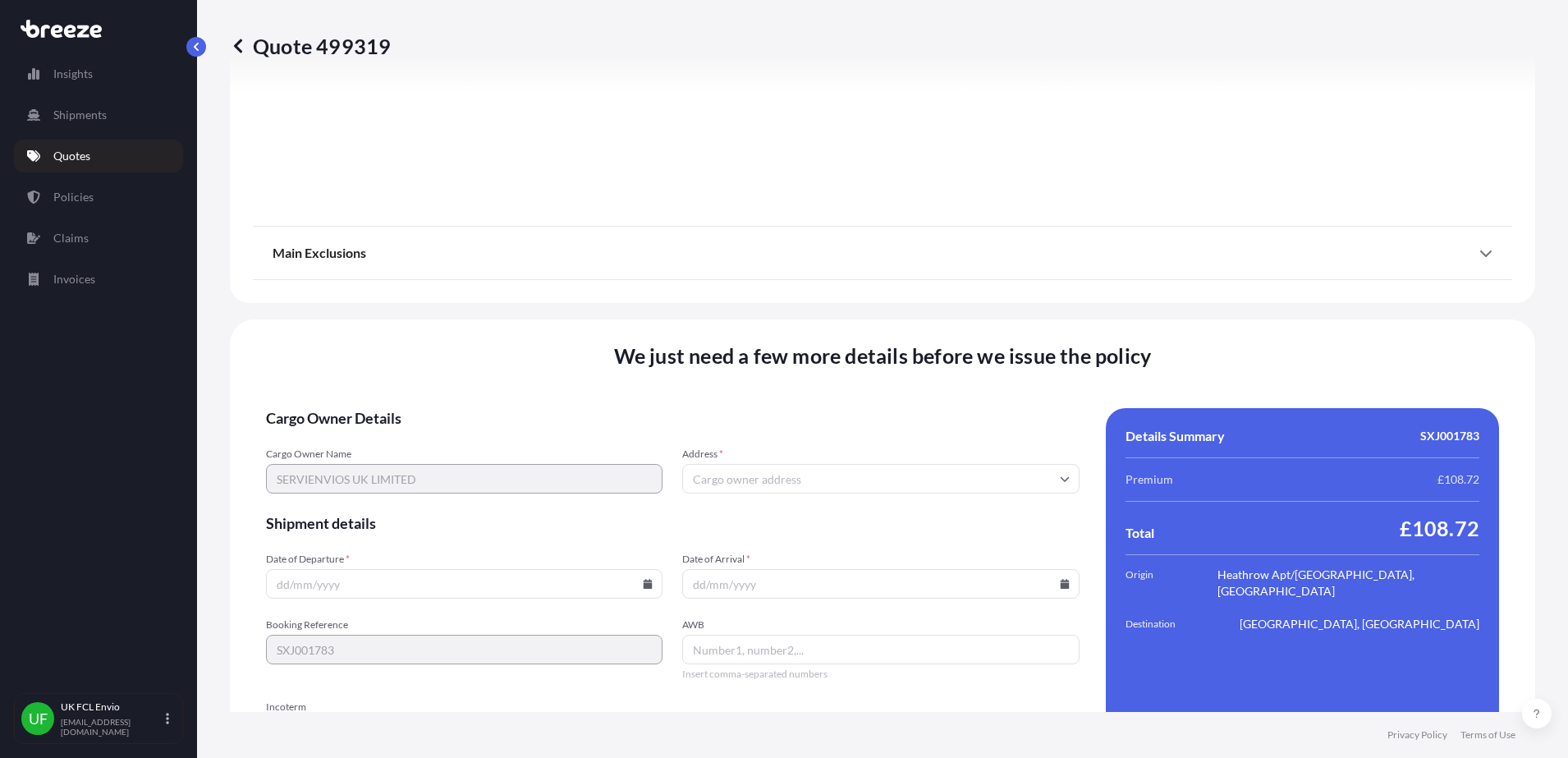
scroll to position [1849, 0]
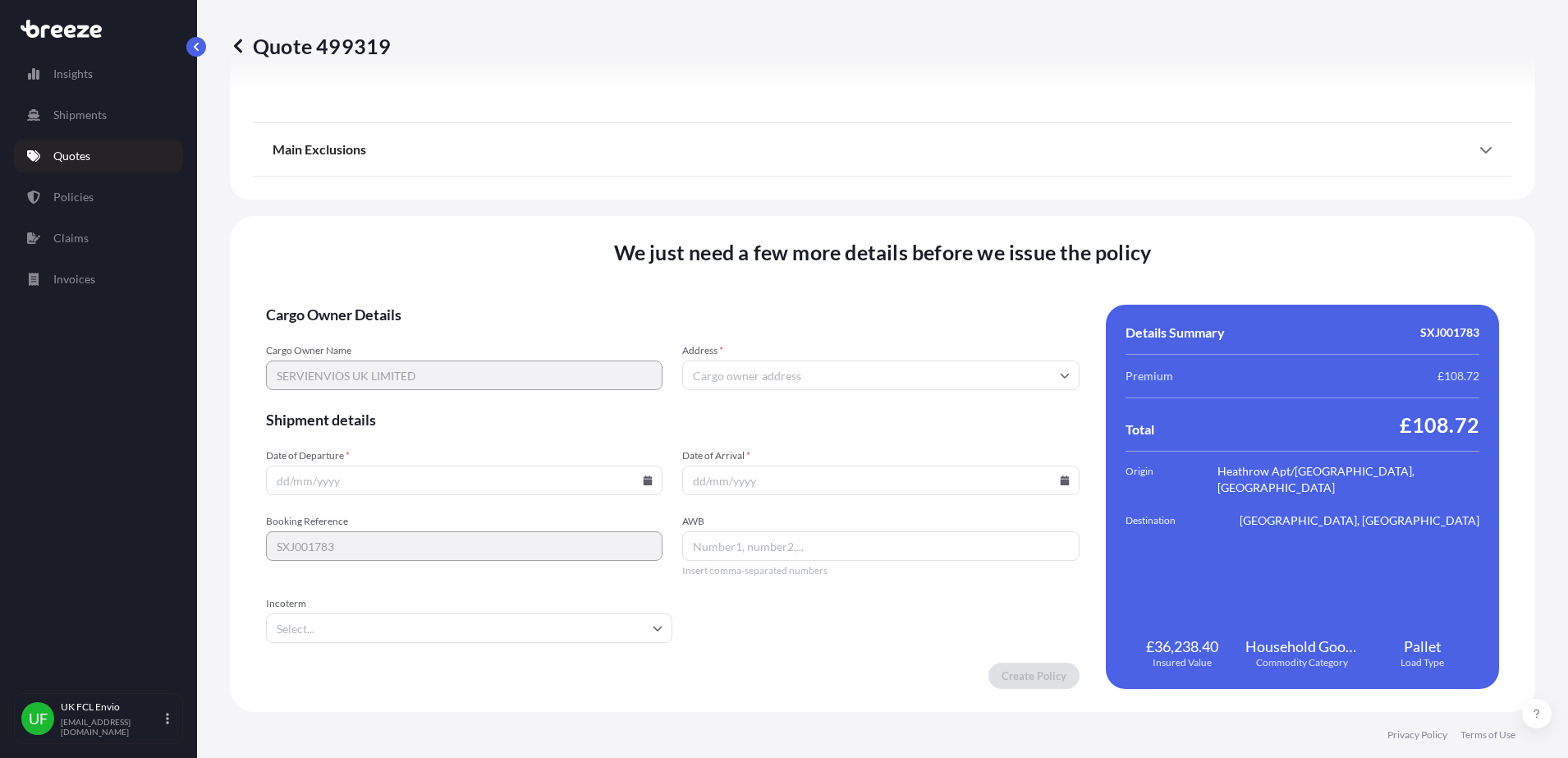
click at [727, 365] on input "Address *" at bounding box center [880, 376] width 396 height 30
click at [778, 373] on input "Address *" at bounding box center [880, 376] width 396 height 30
paste input "SERVIENVIOS UK LIMITED"
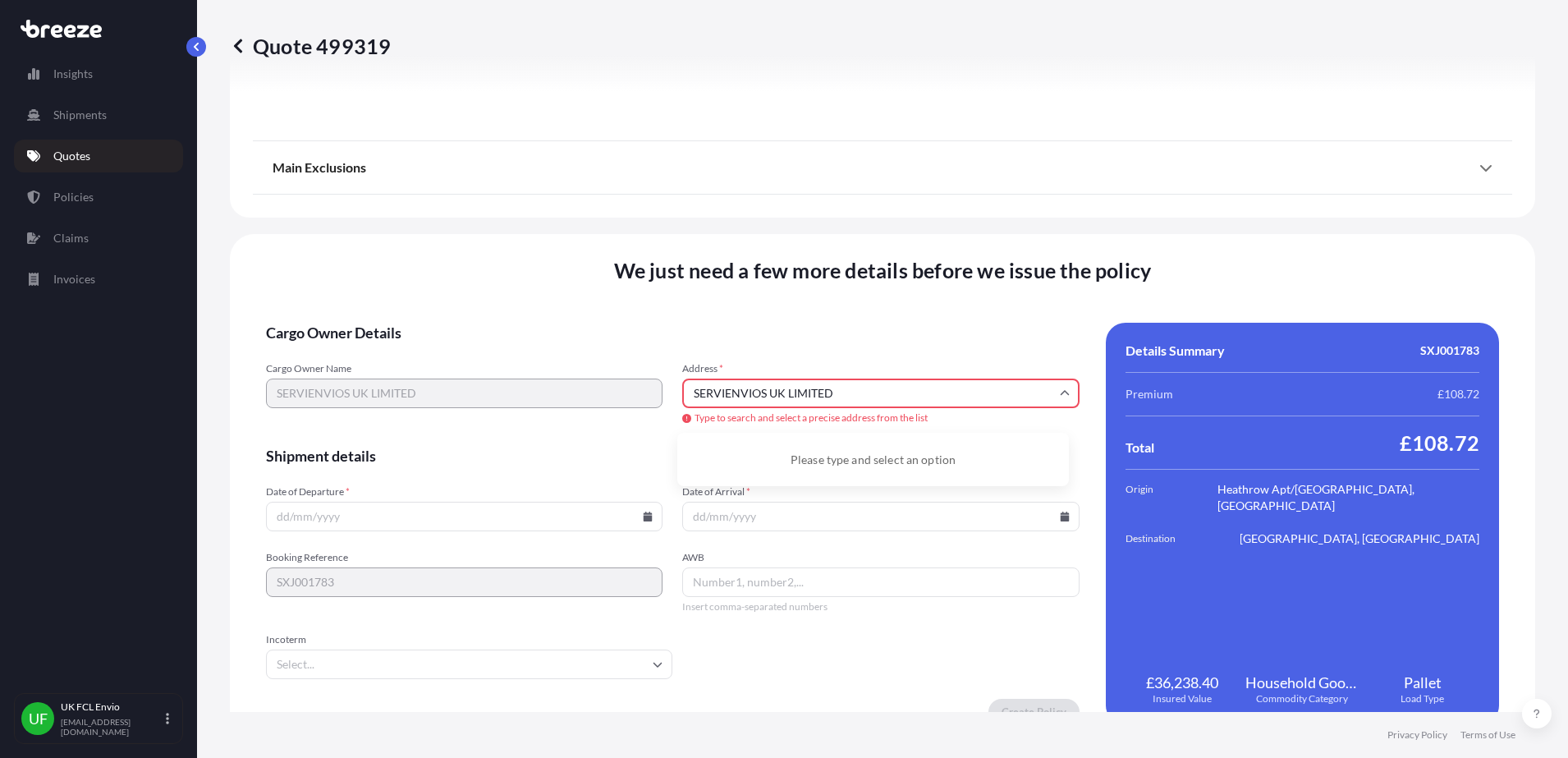
click at [848, 462] on div "Please type and select an option" at bounding box center [873, 460] width 379 height 40
drag, startPoint x: 911, startPoint y: 397, endPoint x: 679, endPoint y: 407, distance: 232.2
click at [682, 407] on input "SERVIENVIOS UK LIMITED" at bounding box center [880, 394] width 396 height 30
paste input "10 CLIPSTONE HOUSE"
click at [619, 396] on div "Cargo Owner Name SERVIENVIOS UK LIMITED Address * [STREET_ADDRESS] Type to sear…" at bounding box center [672, 395] width 813 height 64
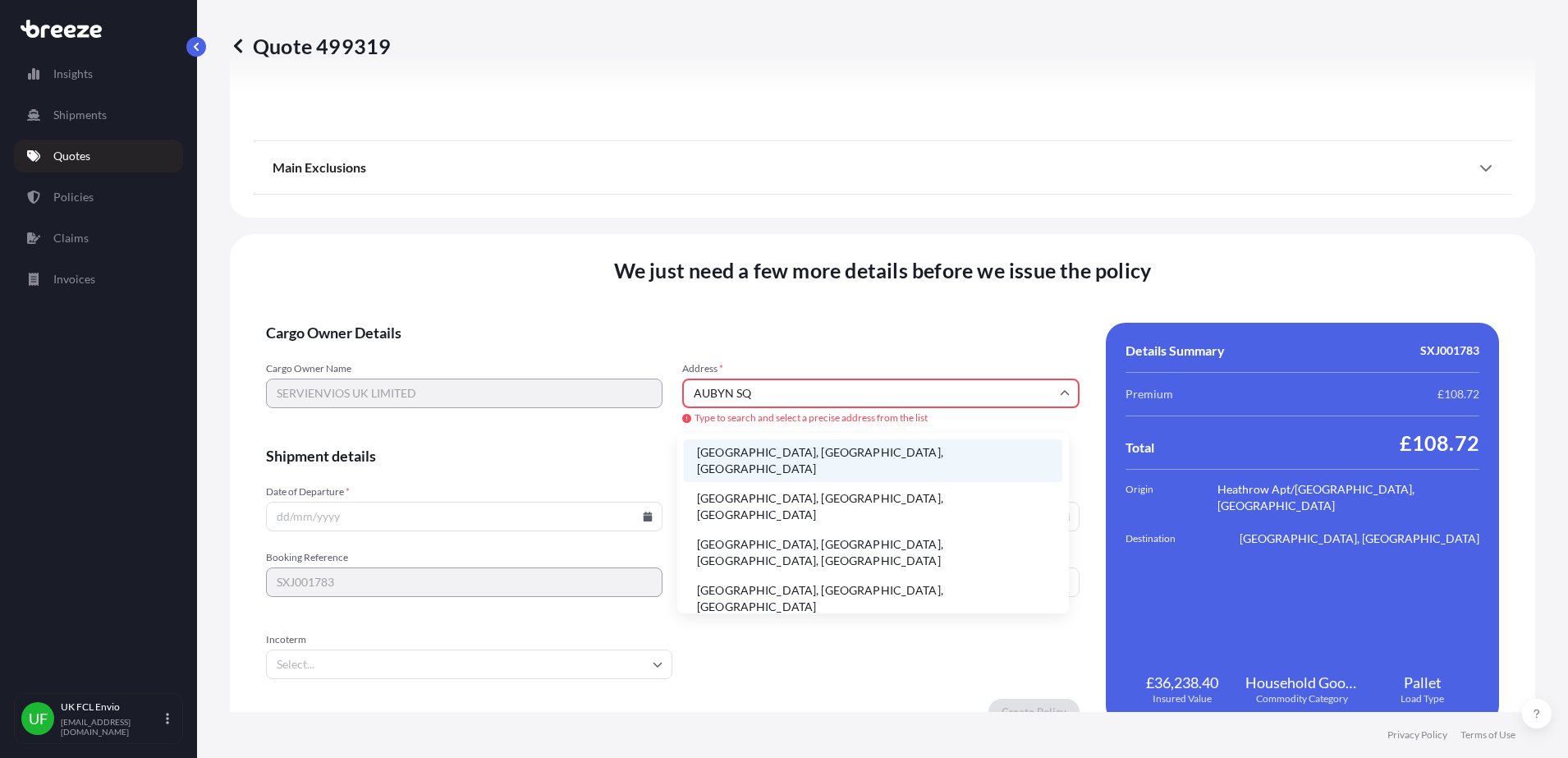
click at [781, 456] on li "[GEOGRAPHIC_DATA], [GEOGRAPHIC_DATA], [GEOGRAPHIC_DATA]" at bounding box center [873, 461] width 379 height 43
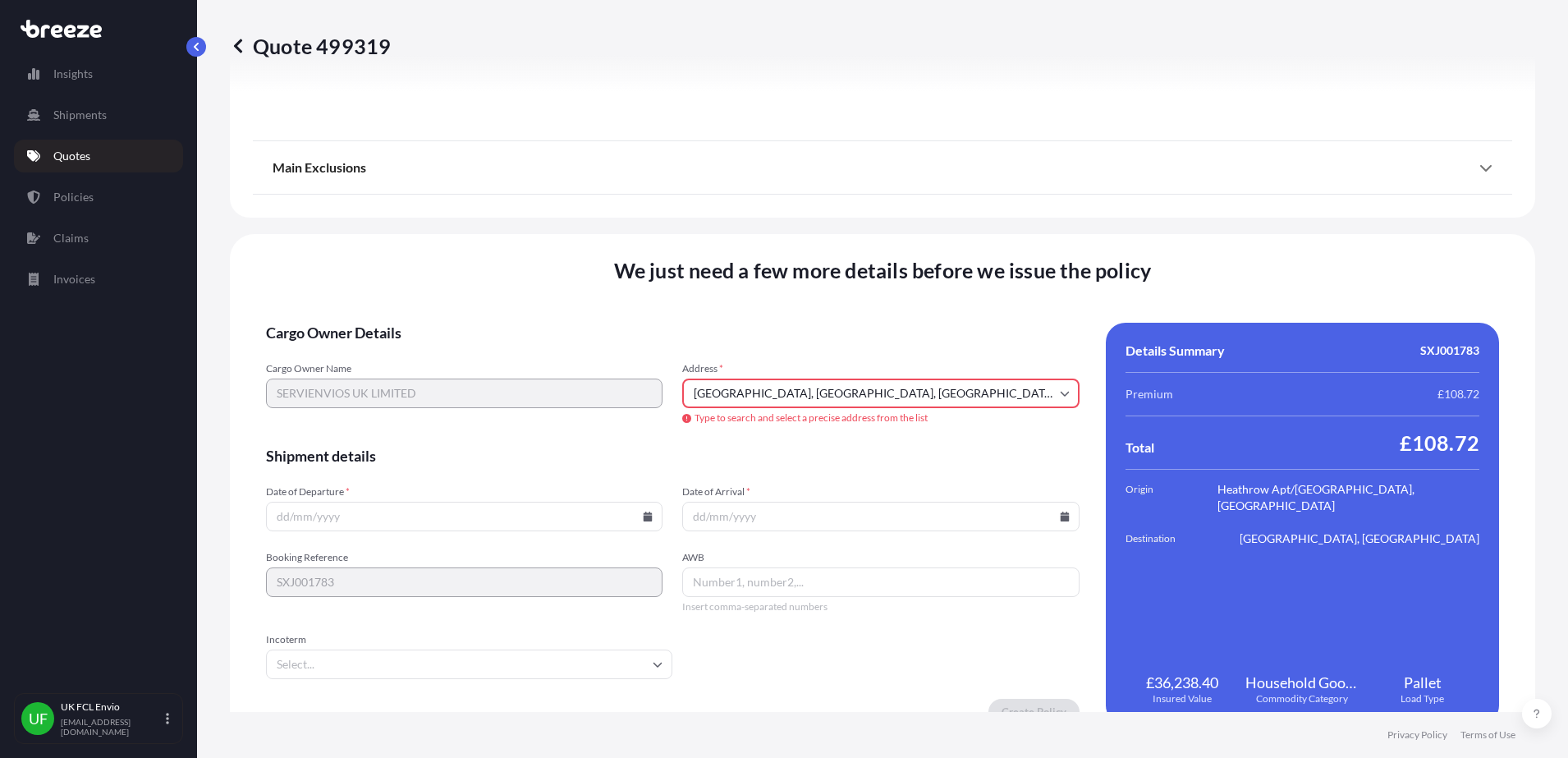
type input "[GEOGRAPHIC_DATA], [GEOGRAPHIC_DATA]"
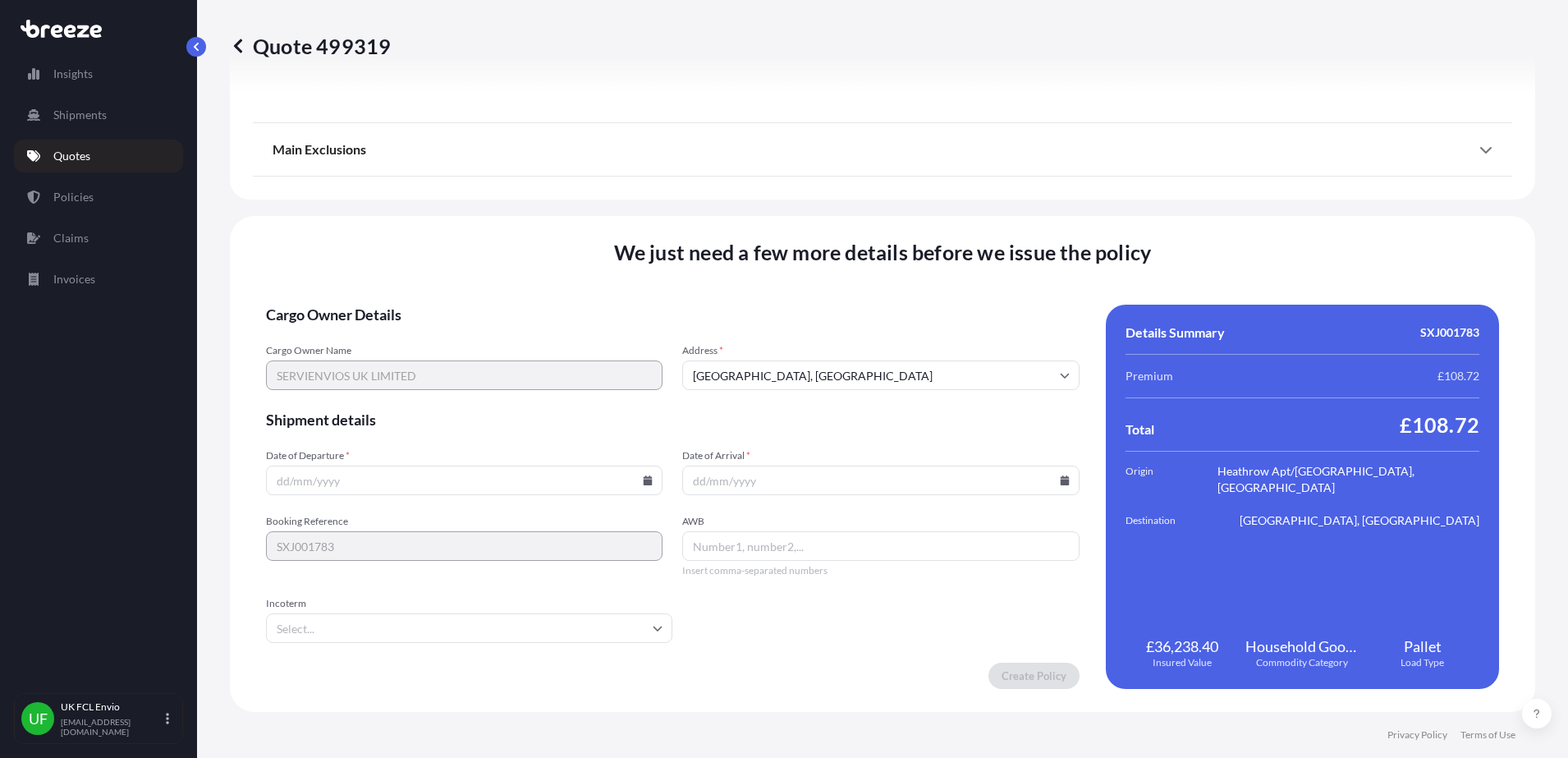
click at [440, 480] on input "Date of Departure *" at bounding box center [464, 481] width 396 height 30
click at [634, 481] on input "Date of Departure *" at bounding box center [464, 481] width 396 height 30
click at [644, 481] on icon at bounding box center [648, 480] width 9 height 10
click at [533, 334] on button "20" at bounding box center [539, 334] width 26 height 26
type input "[DATE]"
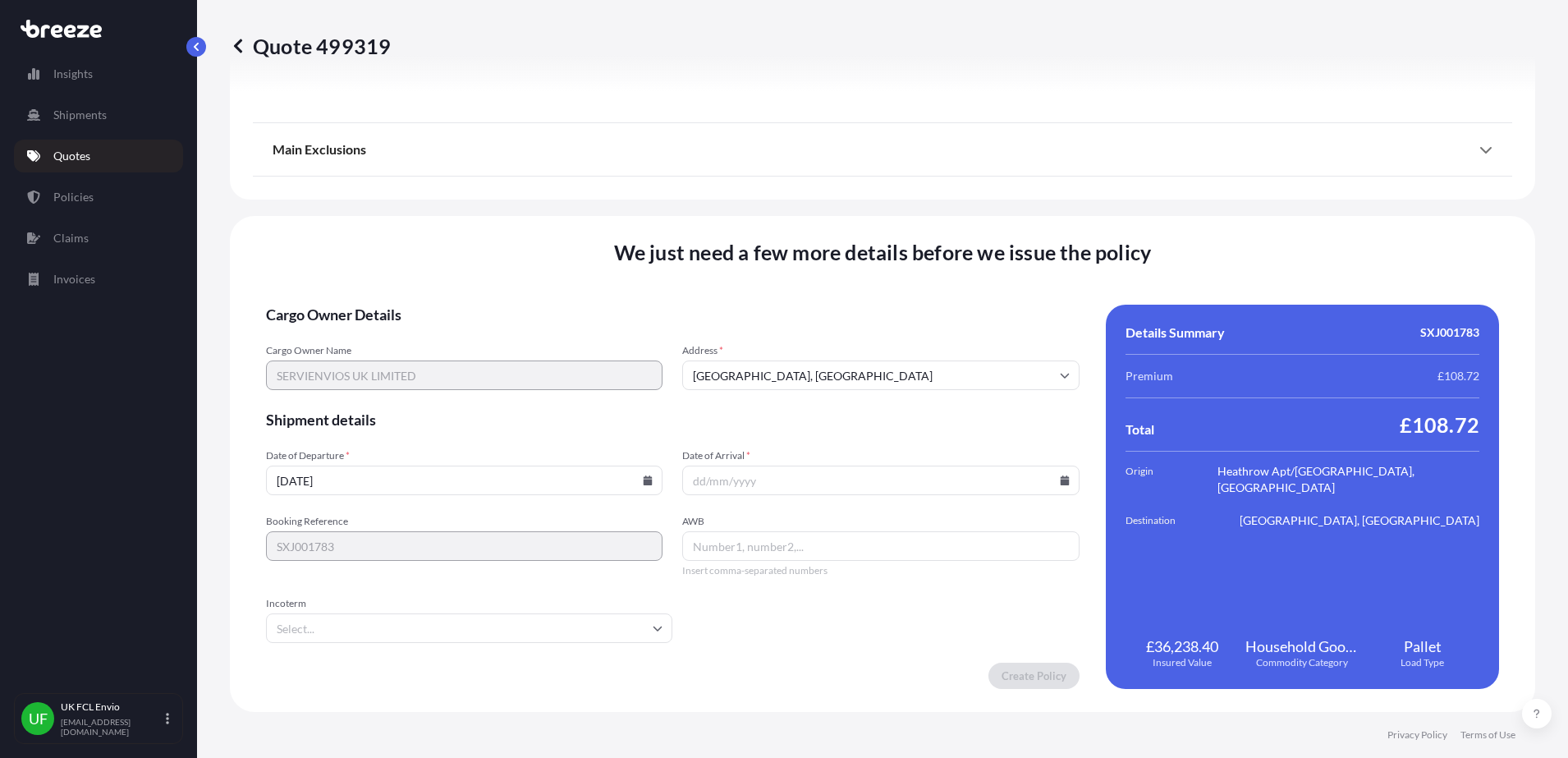
click at [746, 488] on input "Date of Arrival *" at bounding box center [880, 481] width 396 height 30
click at [846, 482] on input "Date of Arrival *" at bounding box center [880, 481] width 396 height 30
type input "[DATE]"
click at [795, 523] on span "AWB" at bounding box center [880, 522] width 396 height 13
click at [795, 531] on input "AWB" at bounding box center [880, 546] width 396 height 30
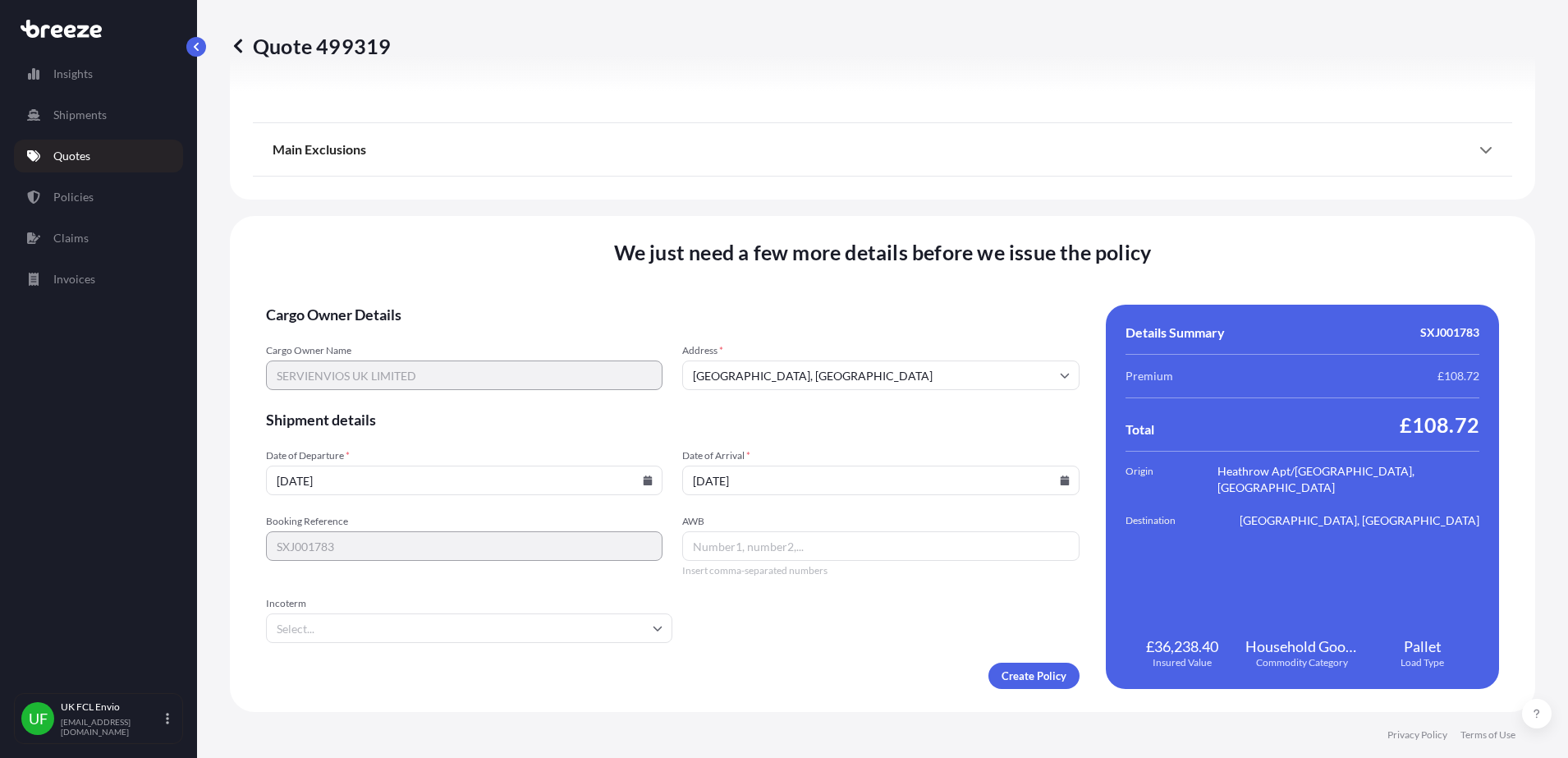
paste input "501-18748472"
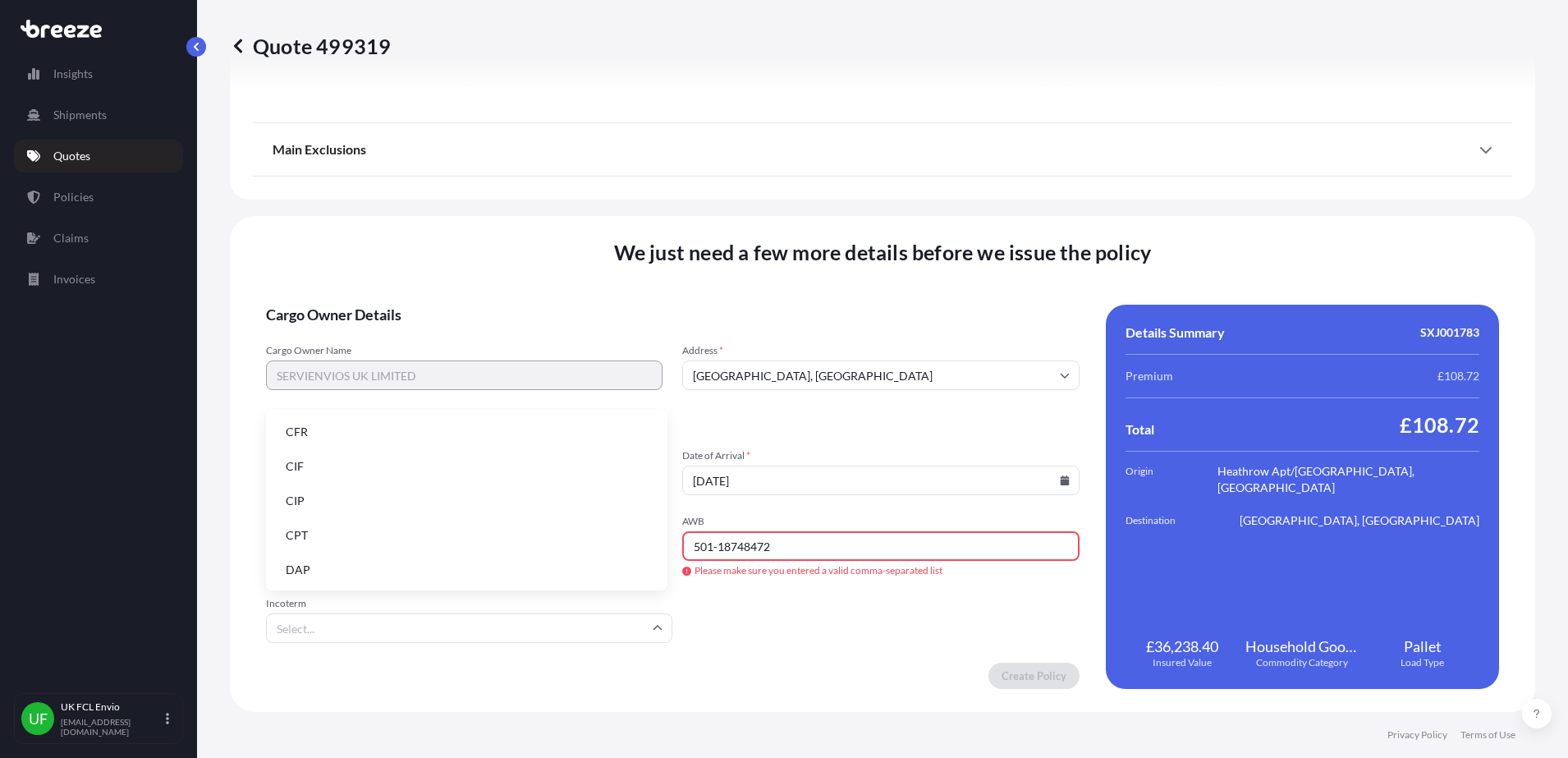
click at [477, 624] on input "Incoterm" at bounding box center [469, 628] width 407 height 30
click at [303, 430] on li "CFR" at bounding box center [466, 432] width 388 height 31
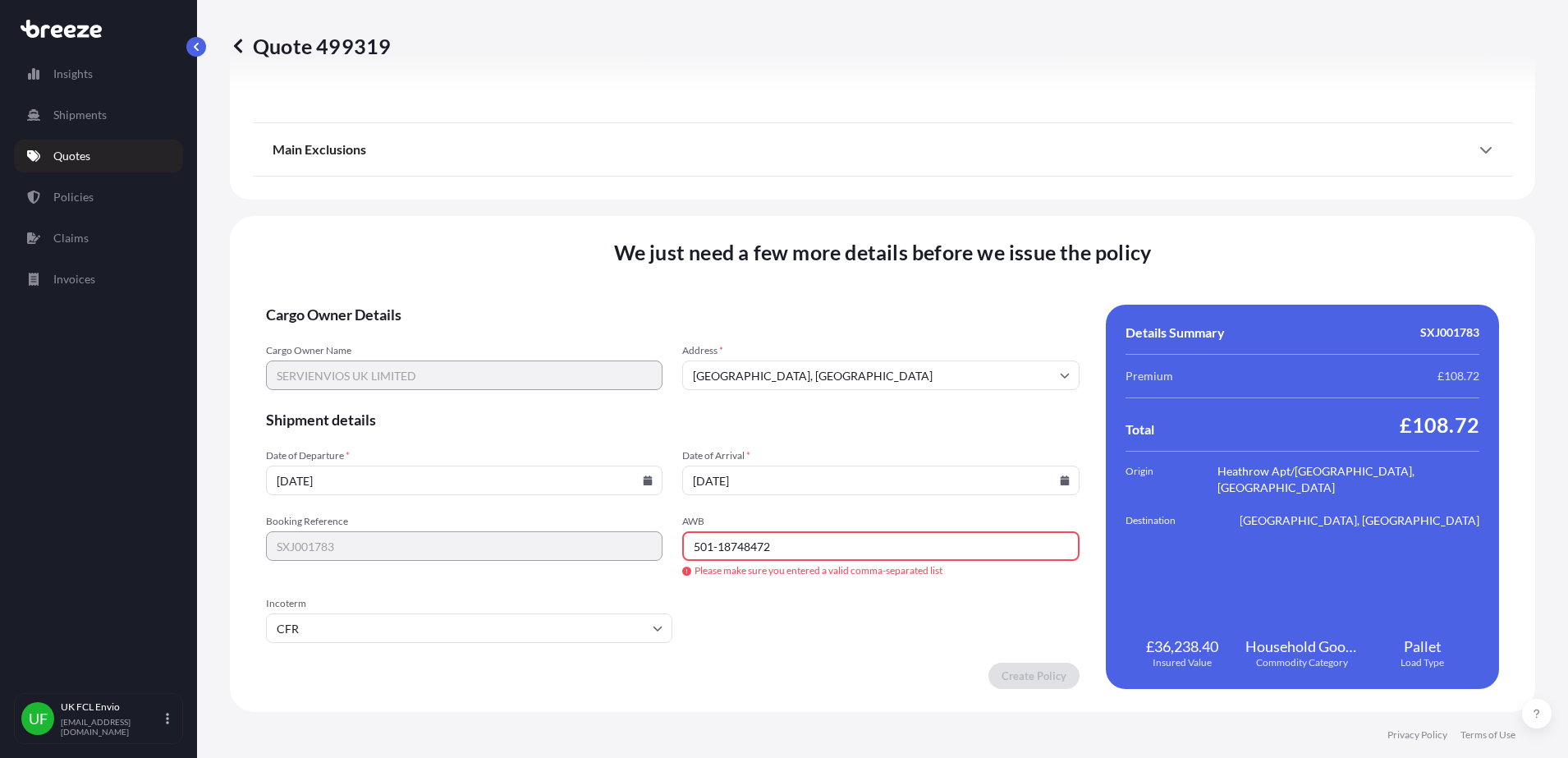
click at [764, 552] on input "501-18748472" at bounding box center [880, 546] width 396 height 30
click at [714, 543] on input "501-18748472" at bounding box center [880, 546] width 396 height 30
type input "50118748472"
click at [804, 606] on form "Cargo Owner Details Cargo Owner Name SERVIENVIOS UK LIMITED Address * [GEOGRAPH…" at bounding box center [672, 497] width 813 height 384
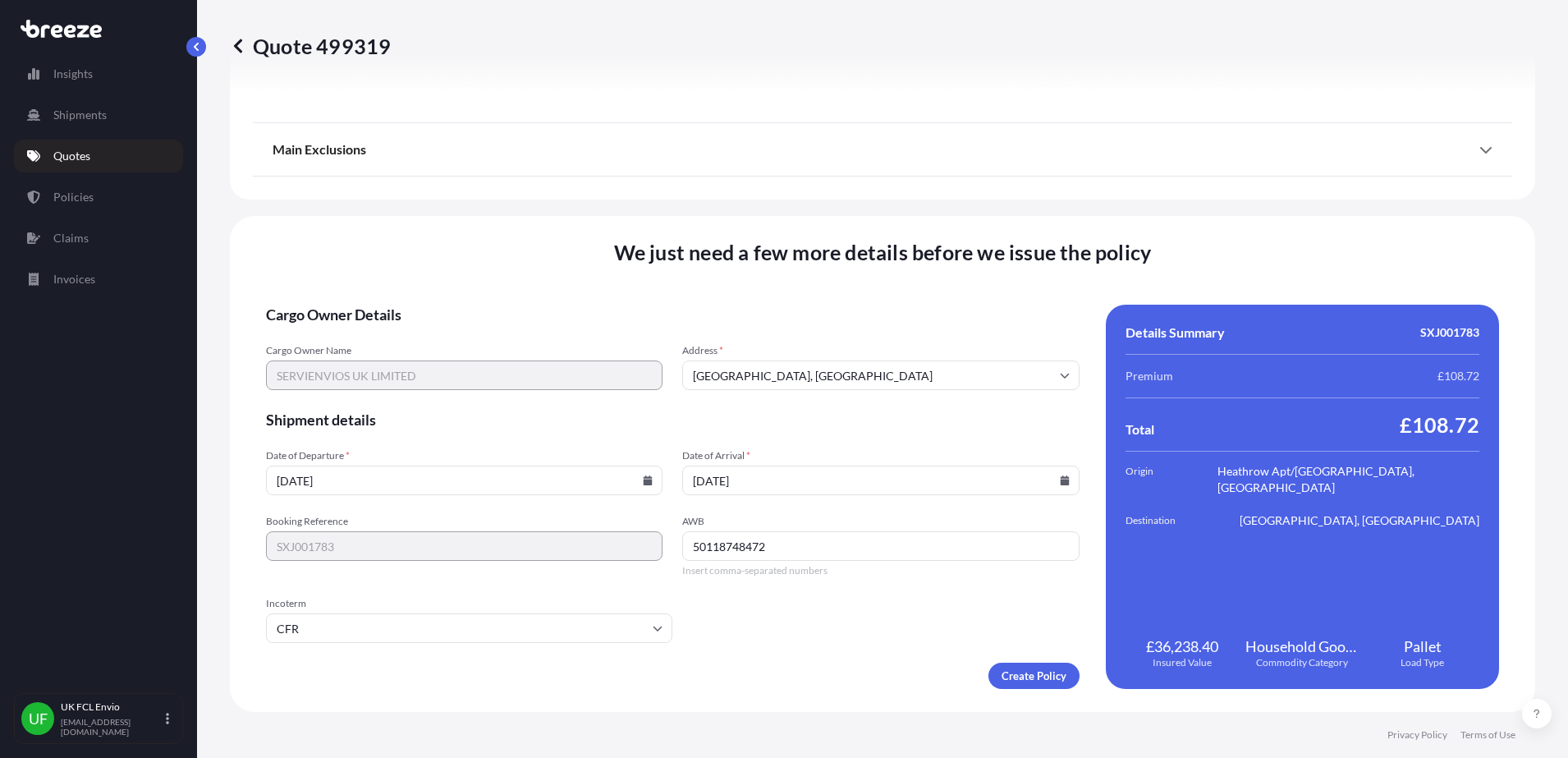
click at [533, 644] on form "Cargo Owner Details Cargo Owner Name SERVIENVIOS UK LIMITED Address * [GEOGRAPH…" at bounding box center [672, 497] width 813 height 384
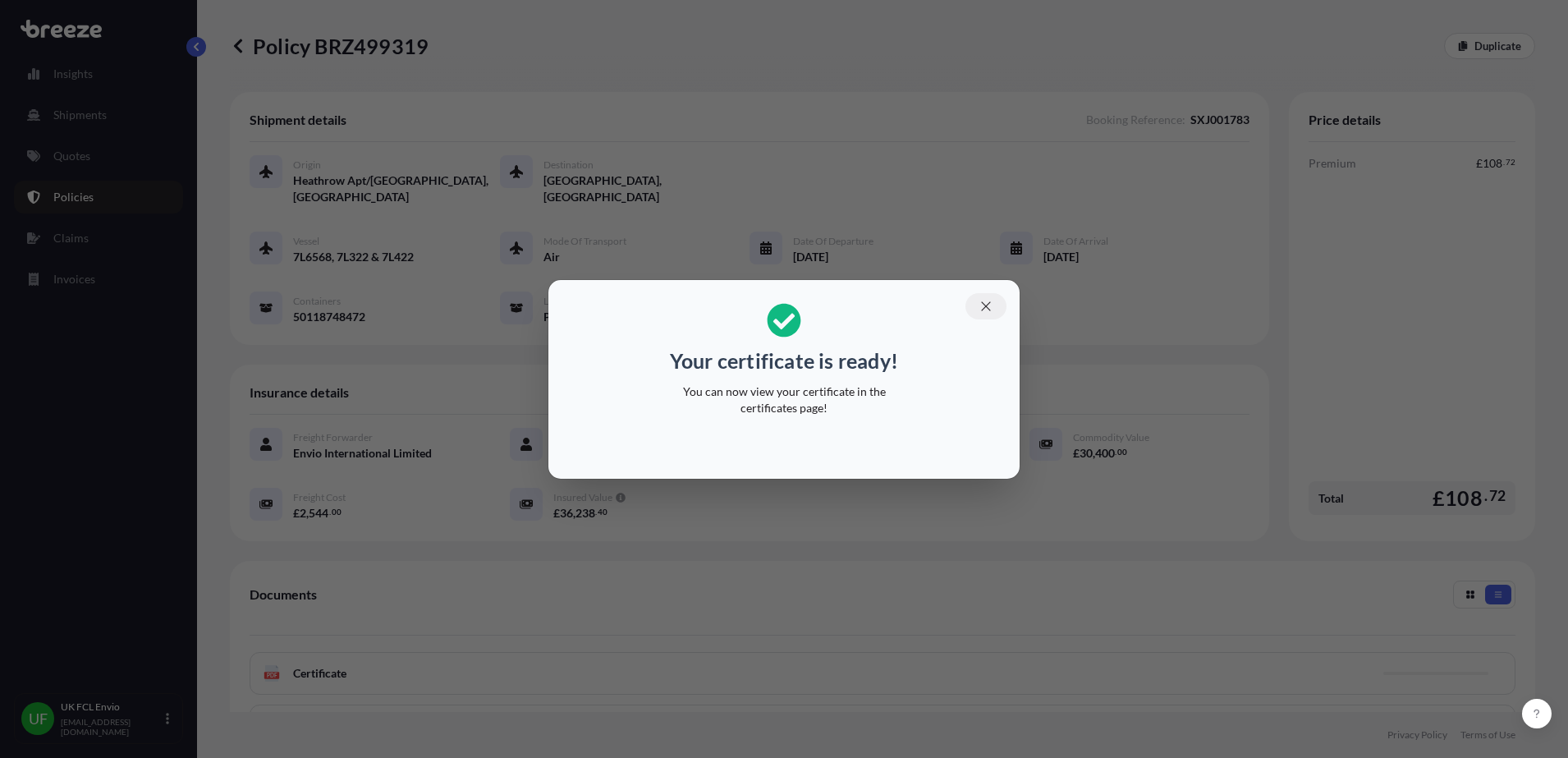
click at [986, 303] on icon "button" at bounding box center [985, 306] width 15 height 15
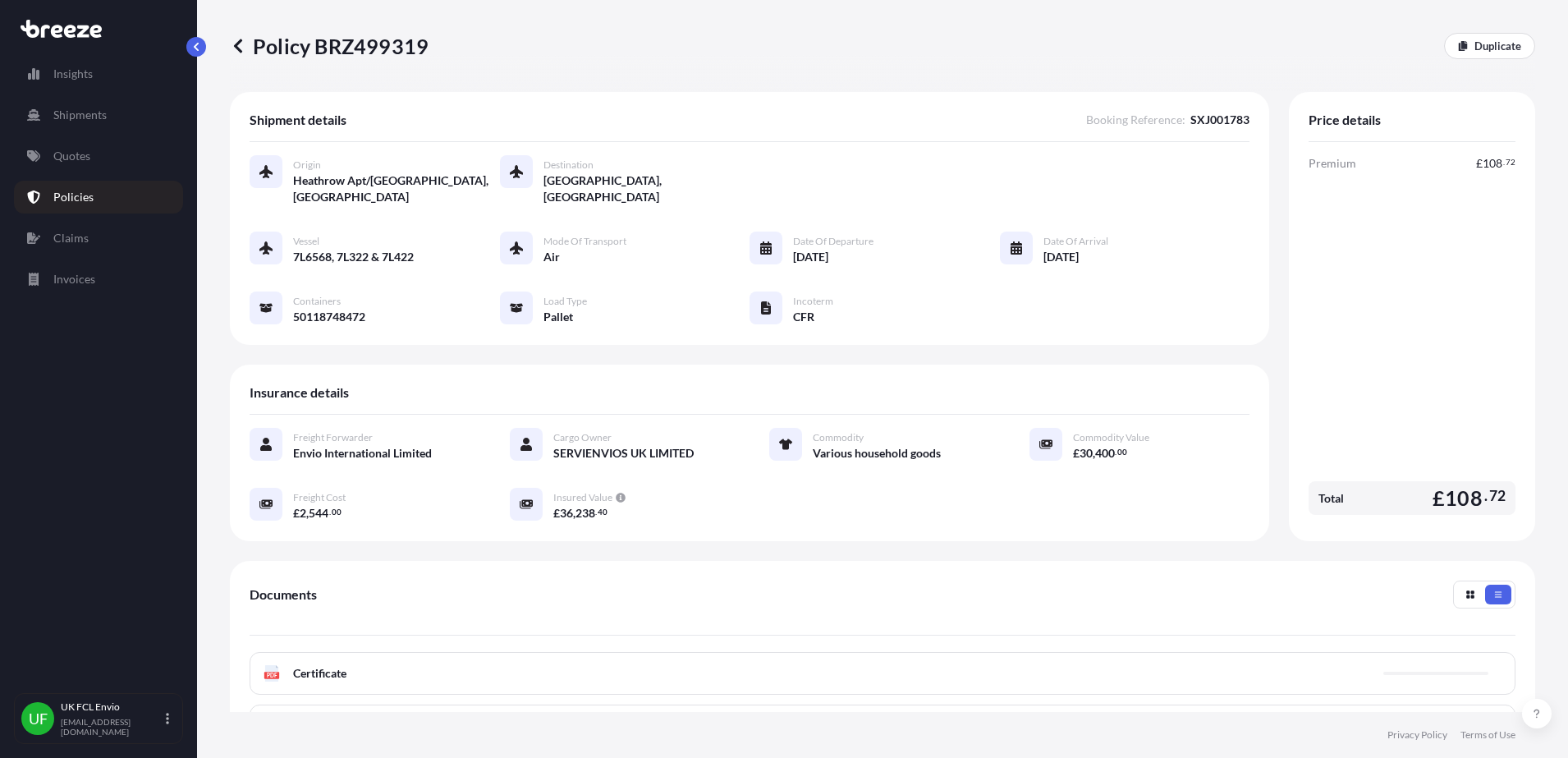
click at [306, 675] on span "Certificate" at bounding box center [319, 673] width 53 height 17
click at [272, 674] on text "PDF" at bounding box center [272, 675] width 10 height 6
click at [272, 687] on div "PDF Certificate" at bounding box center [882, 673] width 1266 height 43
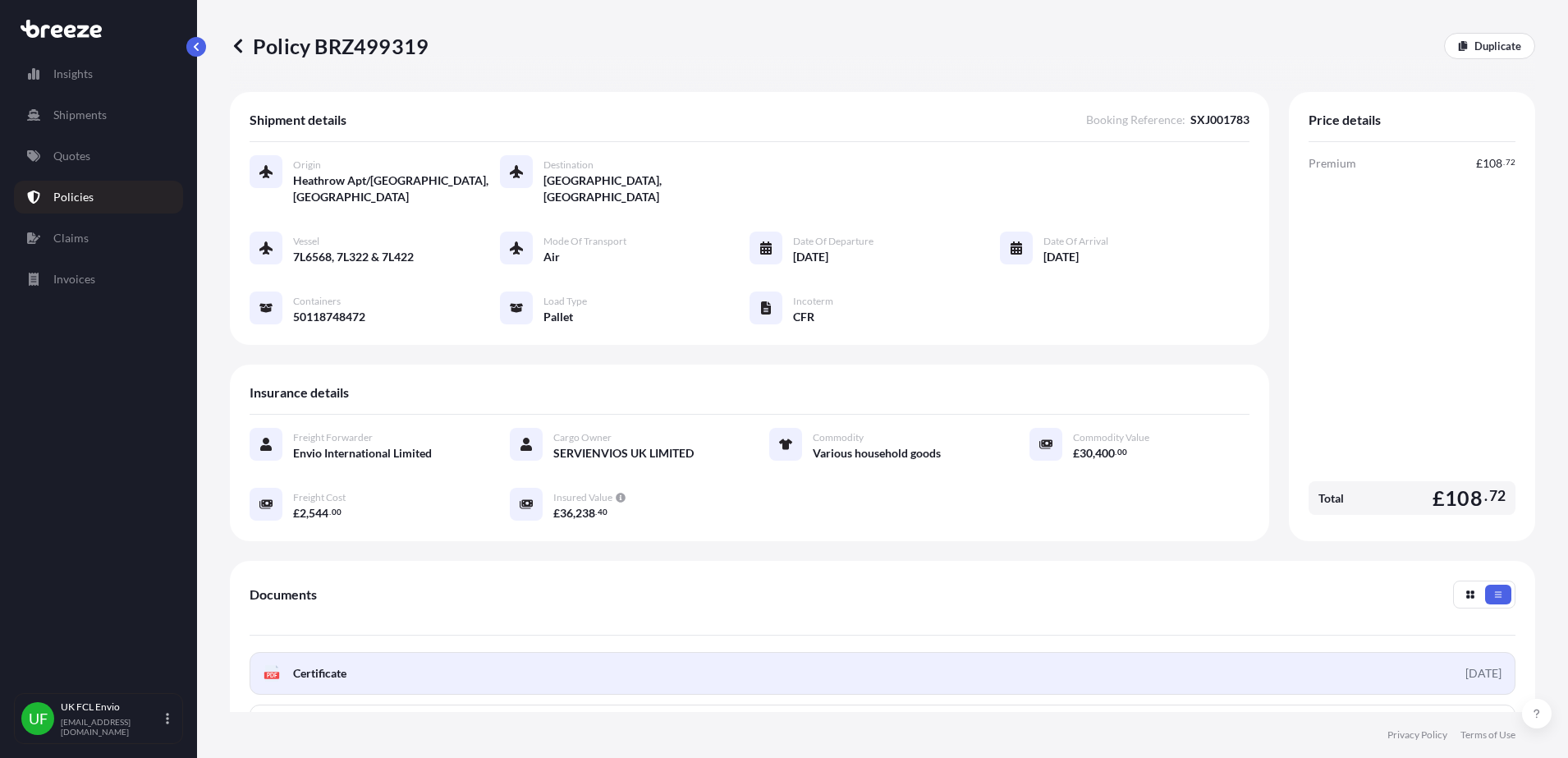
click at [1465, 672] on div "[DATE]" at bounding box center [1484, 673] width 36 height 17
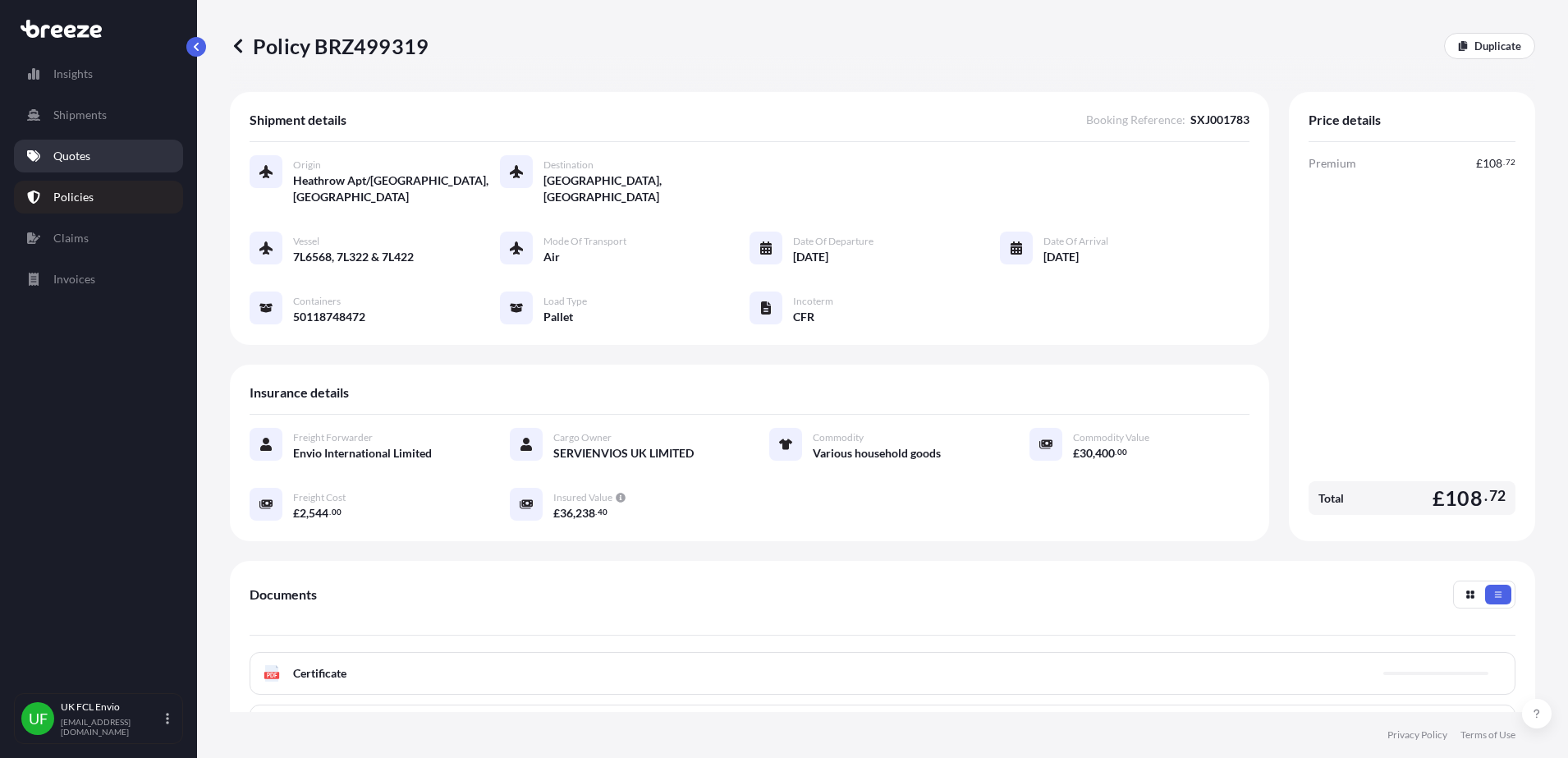
click at [96, 157] on link "Quotes" at bounding box center [98, 156] width 169 height 33
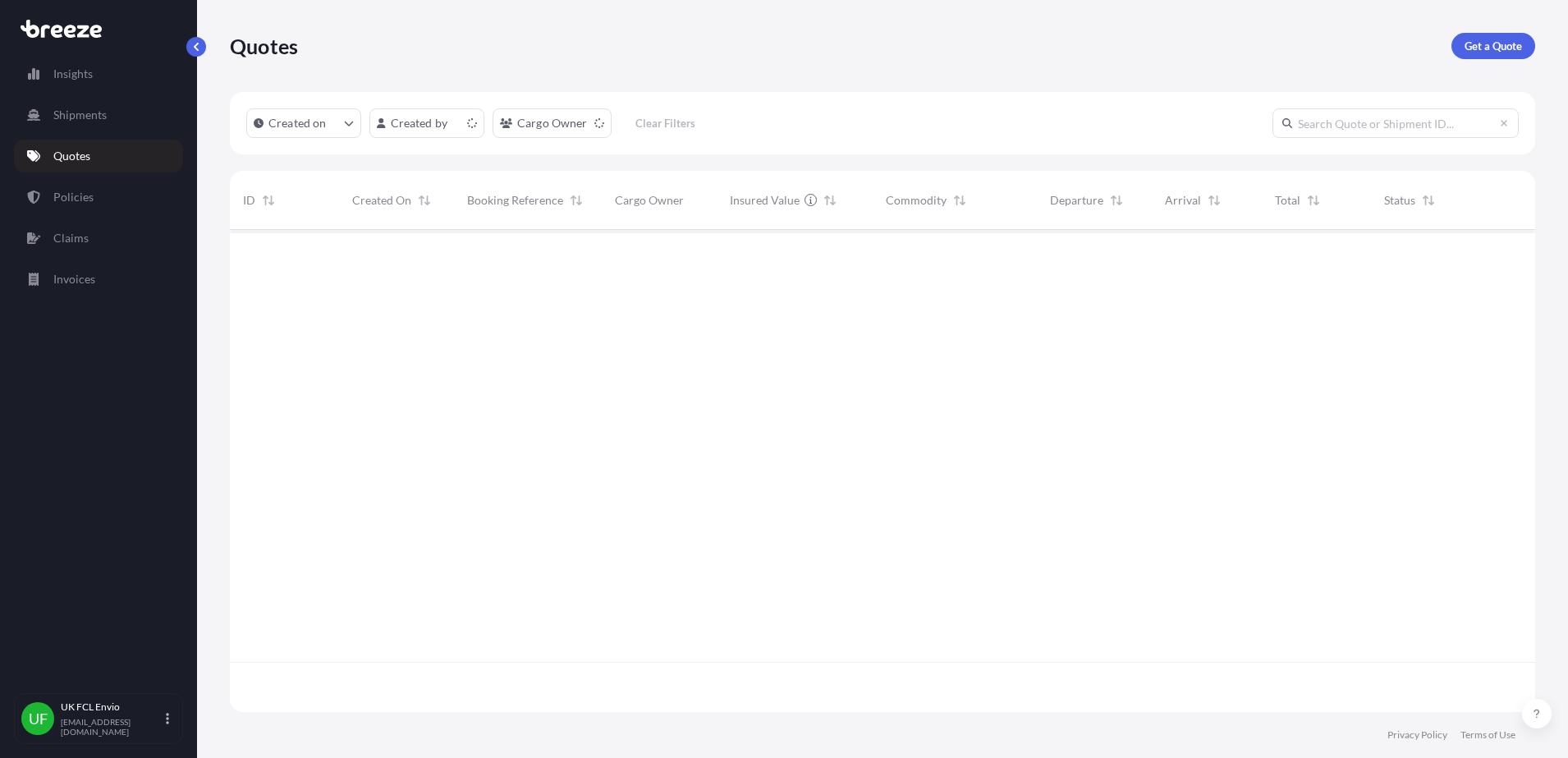
scroll to position [475, 1290]
click at [493, 256] on span "SXJ001783" at bounding box center [496, 256] width 57 height 17
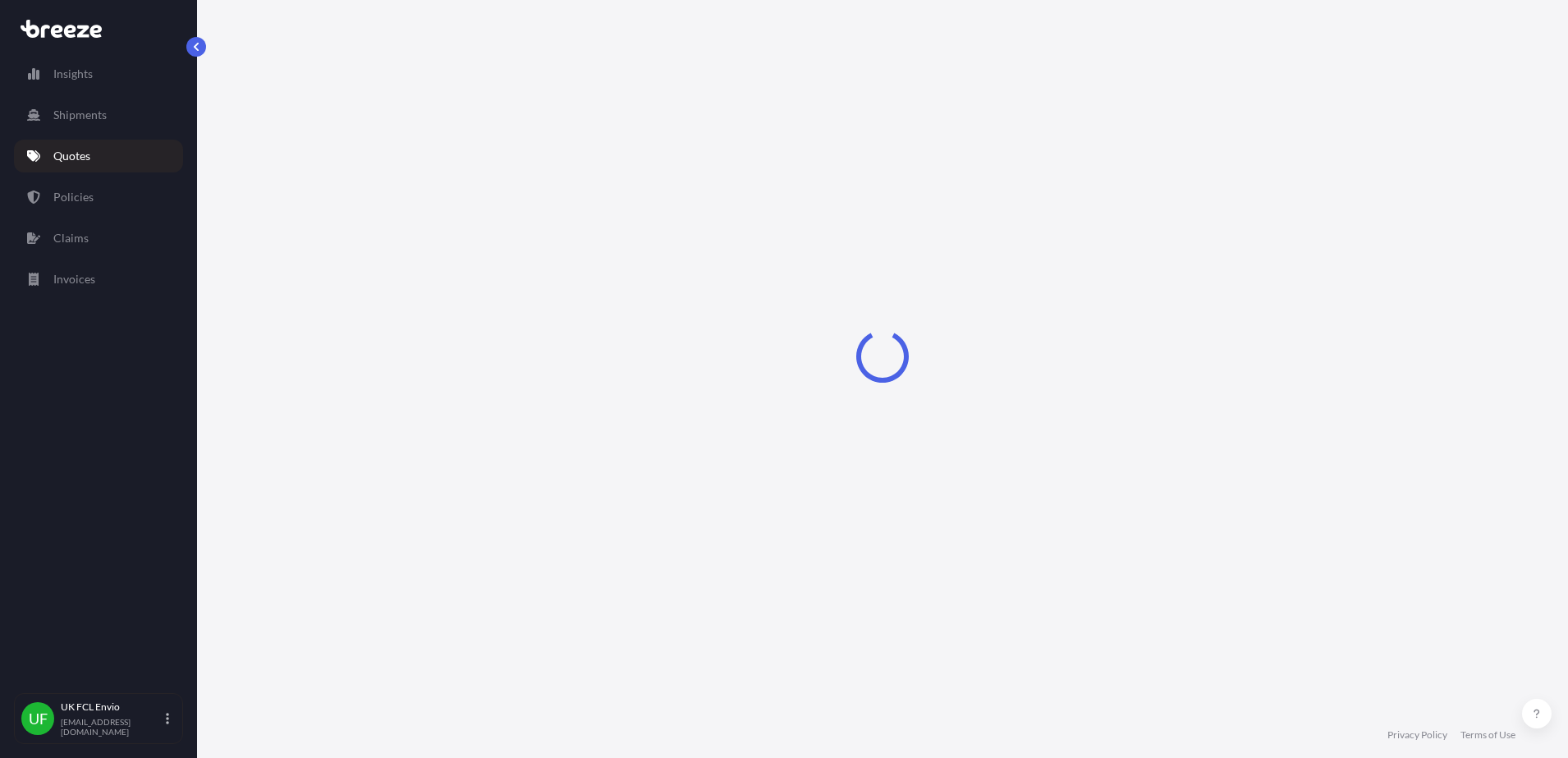
select select "Air"
select select "1"
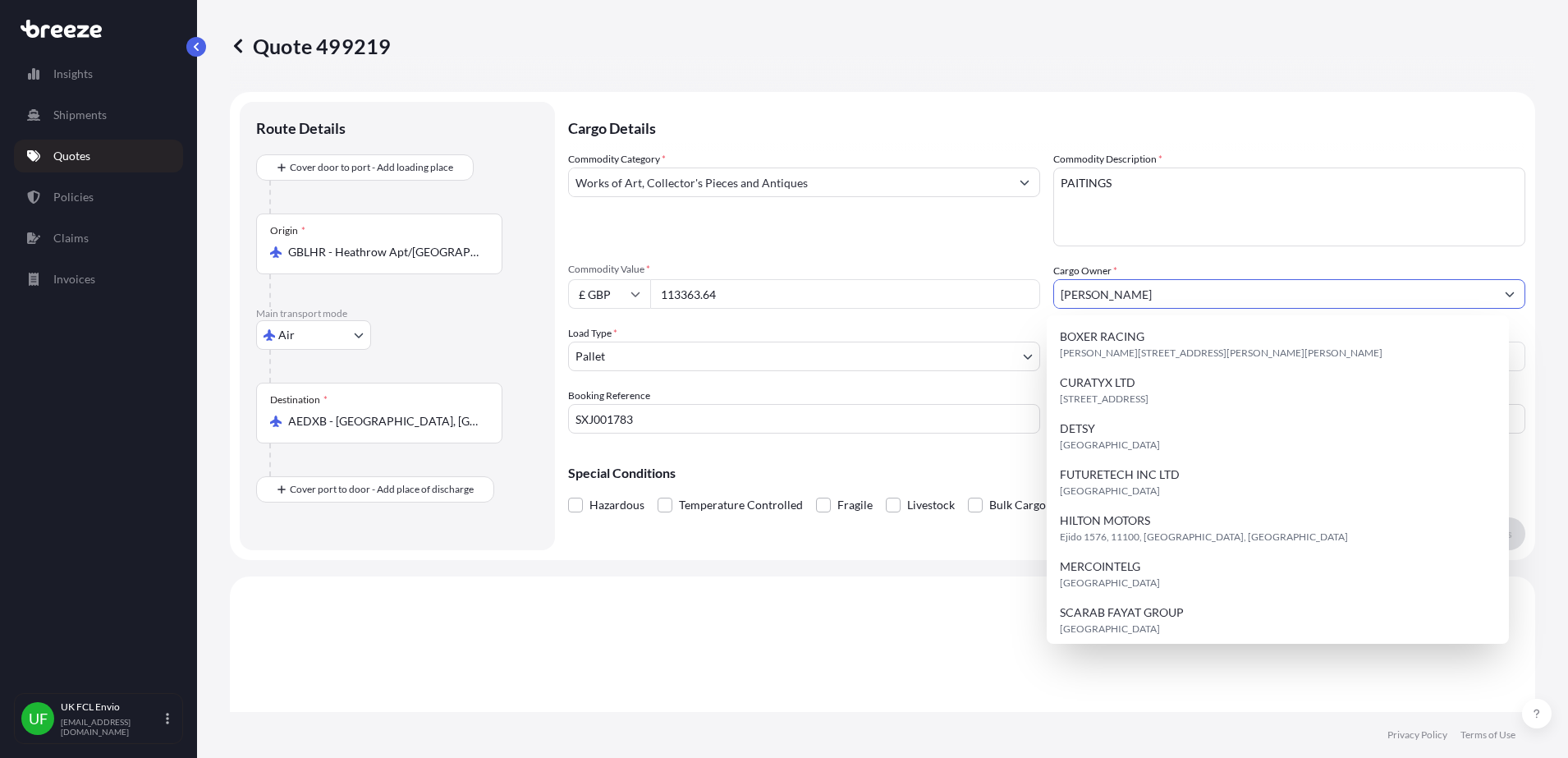
click at [1266, 292] on input "[PERSON_NAME]" at bounding box center [1274, 294] width 440 height 30
drag, startPoint x: 1260, startPoint y: 300, endPoint x: 1030, endPoint y: 284, distance: 230.6
click at [1030, 284] on div "Commodity Category * Works of Art, Collector's Pieces and Antiques Commodity De…" at bounding box center [1047, 292] width 957 height 283
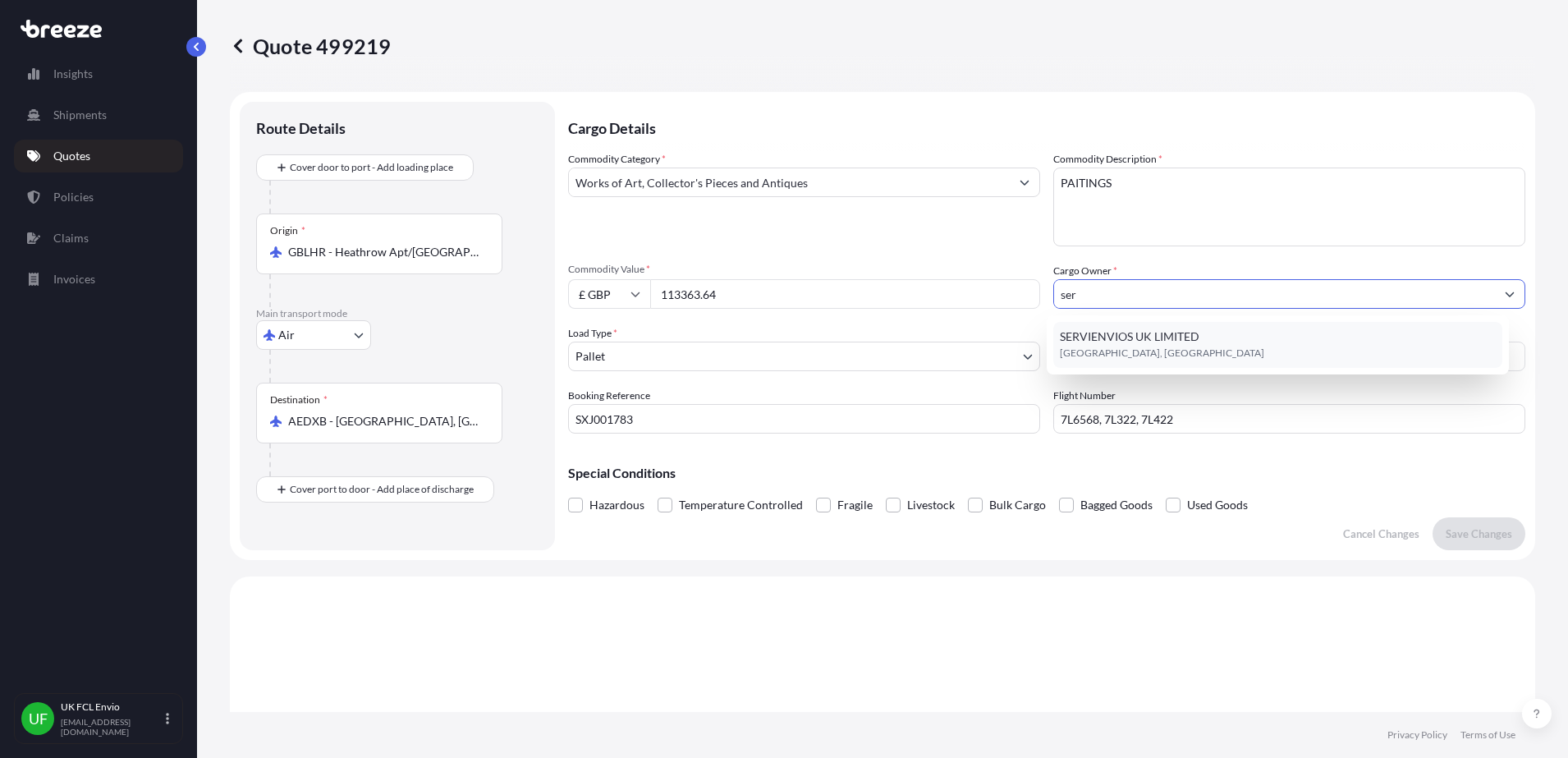
click at [1141, 340] on span "SERVIENVIOS UK LIMITED" at bounding box center [1129, 336] width 140 height 17
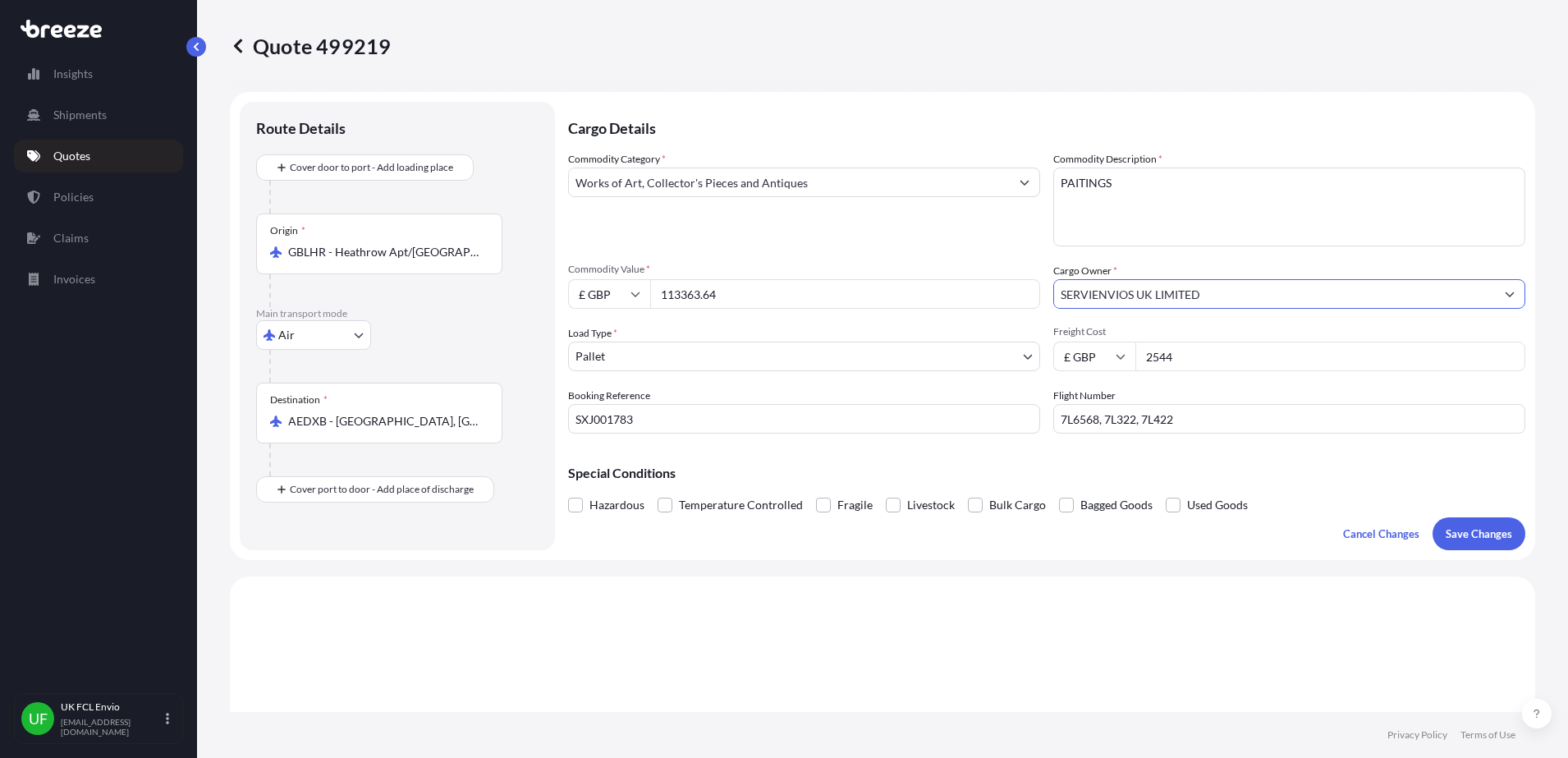
type input "SERVIENVIOS UK LIMITED"
drag, startPoint x: 1205, startPoint y: 361, endPoint x: 1098, endPoint y: 355, distance: 107.2
click at [1098, 355] on div "£ GBP 2544" at bounding box center [1288, 356] width 472 height 30
drag, startPoint x: 748, startPoint y: 307, endPoint x: 658, endPoint y: 303, distance: 90.1
click at [658, 303] on input "113363.64" at bounding box center [844, 294] width 390 height 30
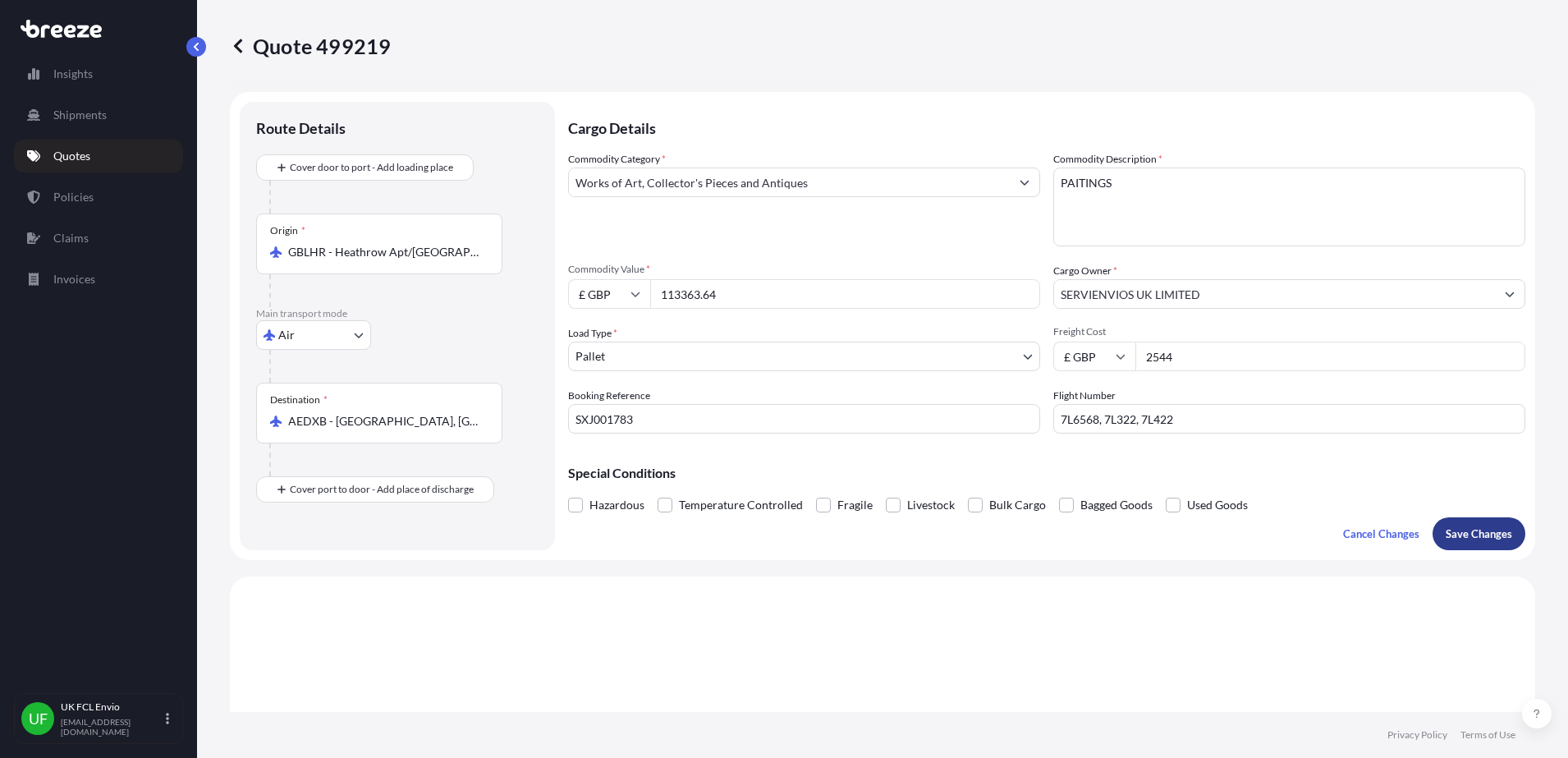
click at [1471, 543] on button "Save Changes" at bounding box center [1479, 534] width 93 height 33
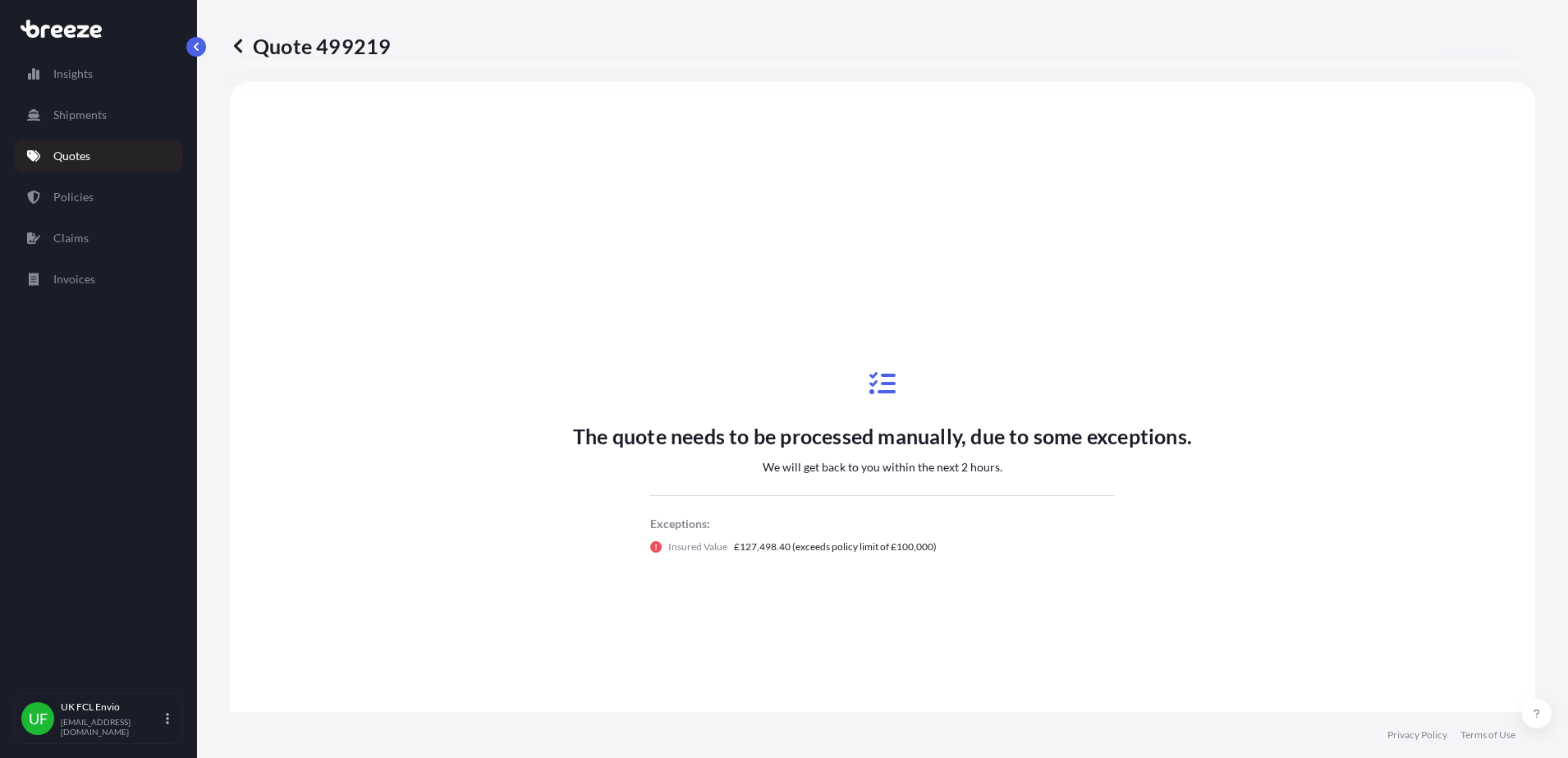
select select "Air"
select select "1"
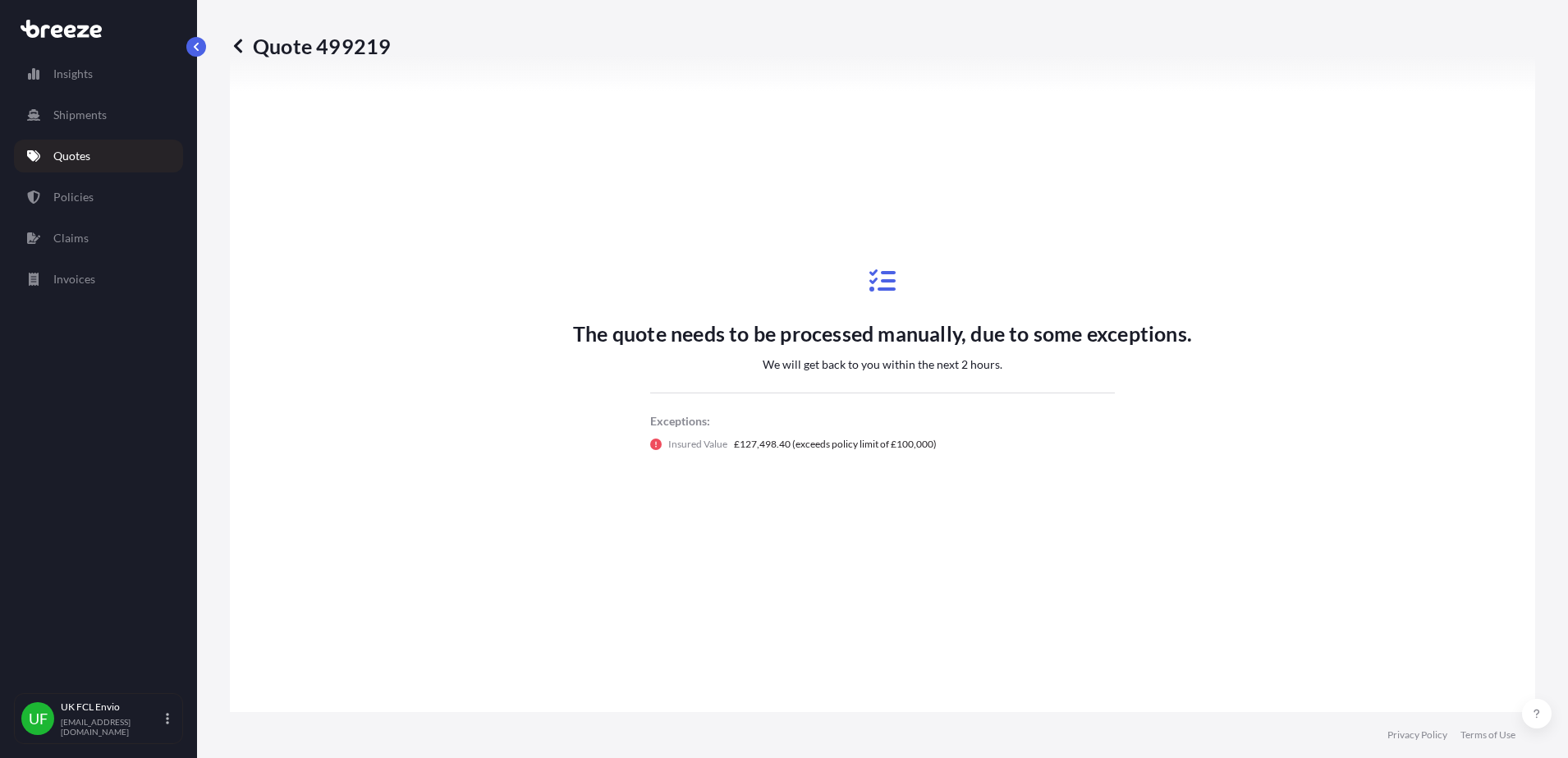
drag, startPoint x: 1035, startPoint y: 383, endPoint x: 909, endPoint y: 385, distance: 126.0
click at [1030, 382] on div "The quote needs to be processed manually, due to some exceptions. We will get b…" at bounding box center [883, 359] width 619 height 246
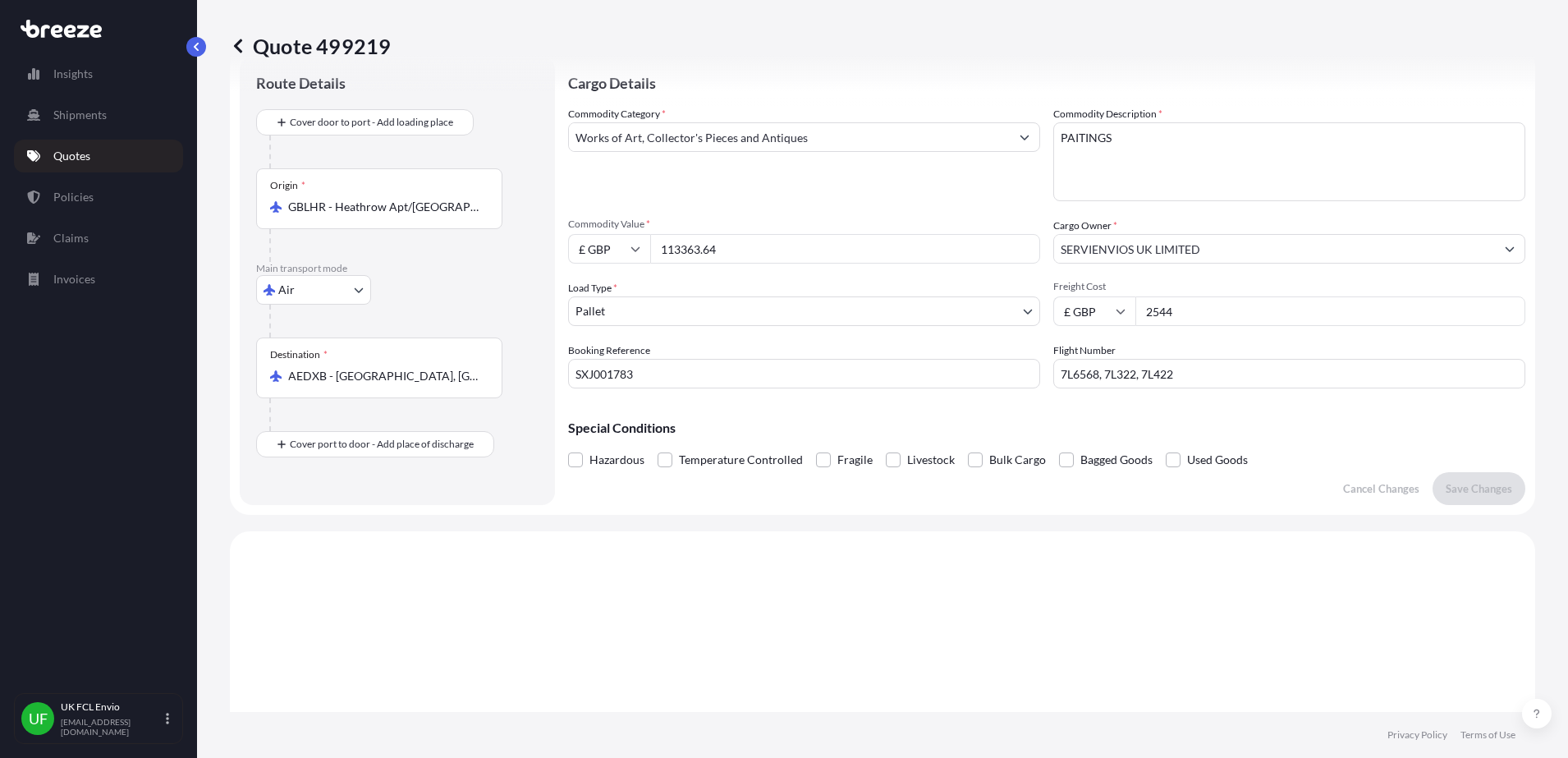
scroll to position [0, 0]
